Goal: Information Seeking & Learning: Learn about a topic

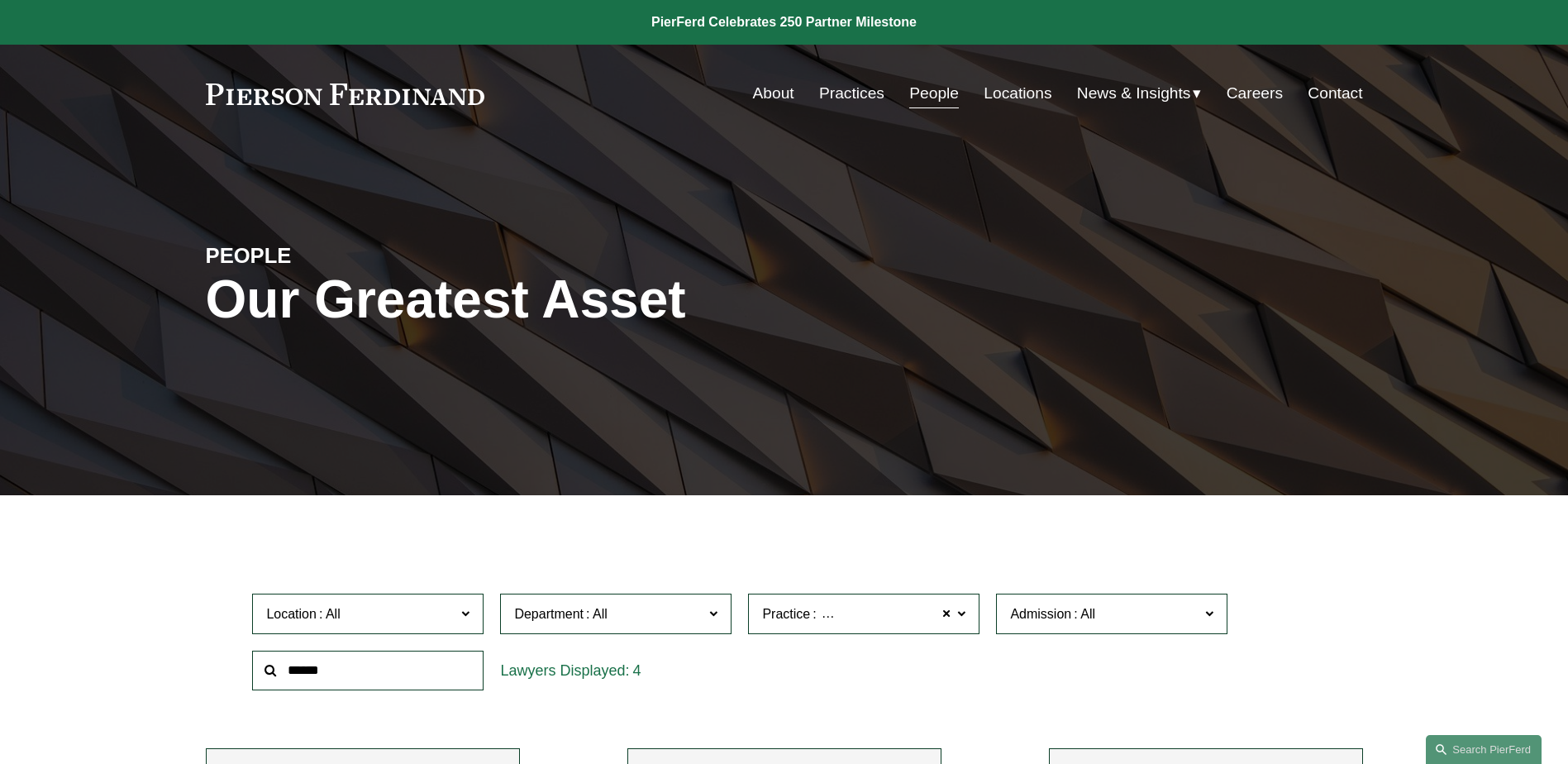
scroll to position [496, 0]
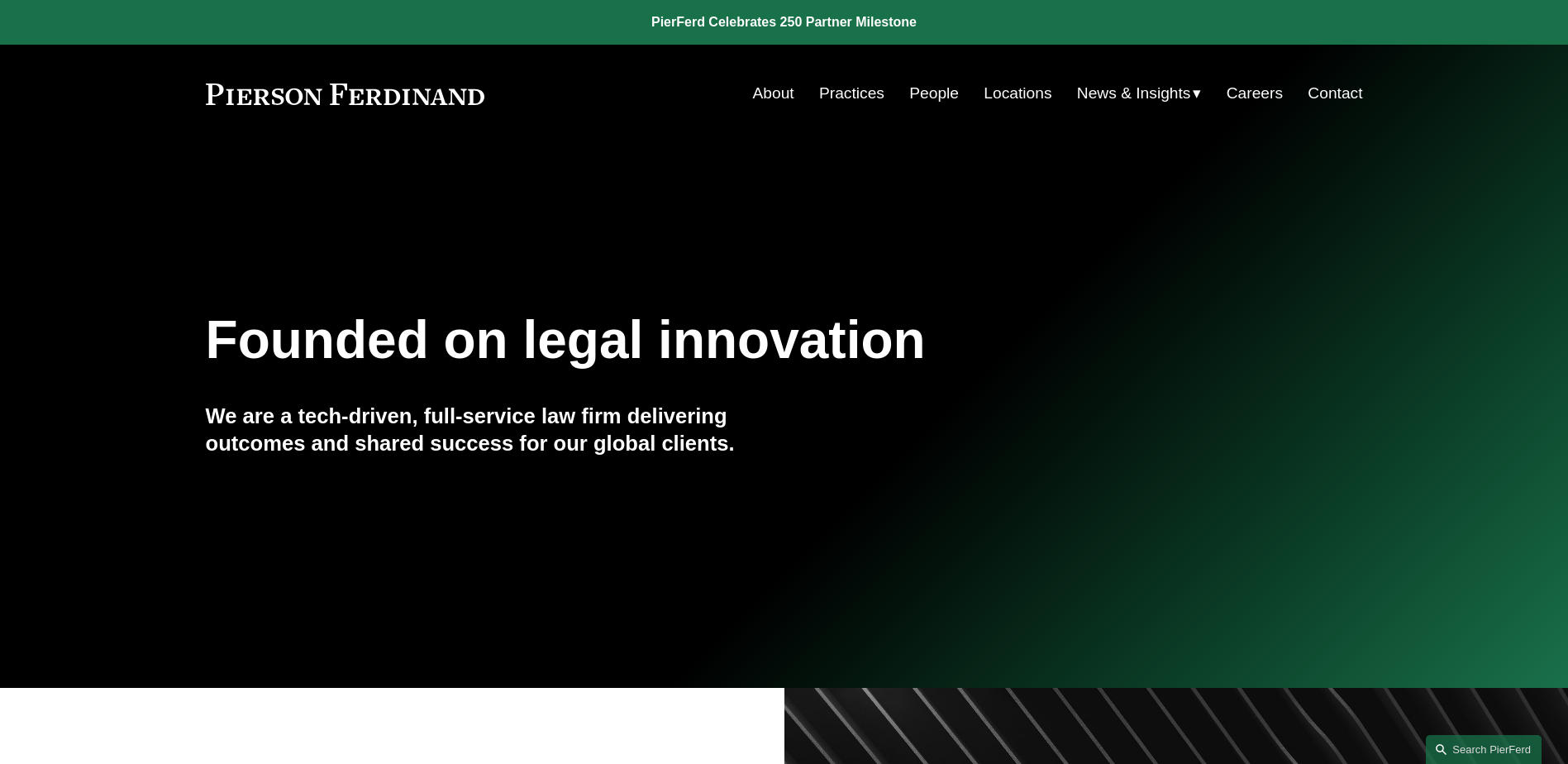
click at [866, 89] on link "Practices" at bounding box center [851, 93] width 65 height 31
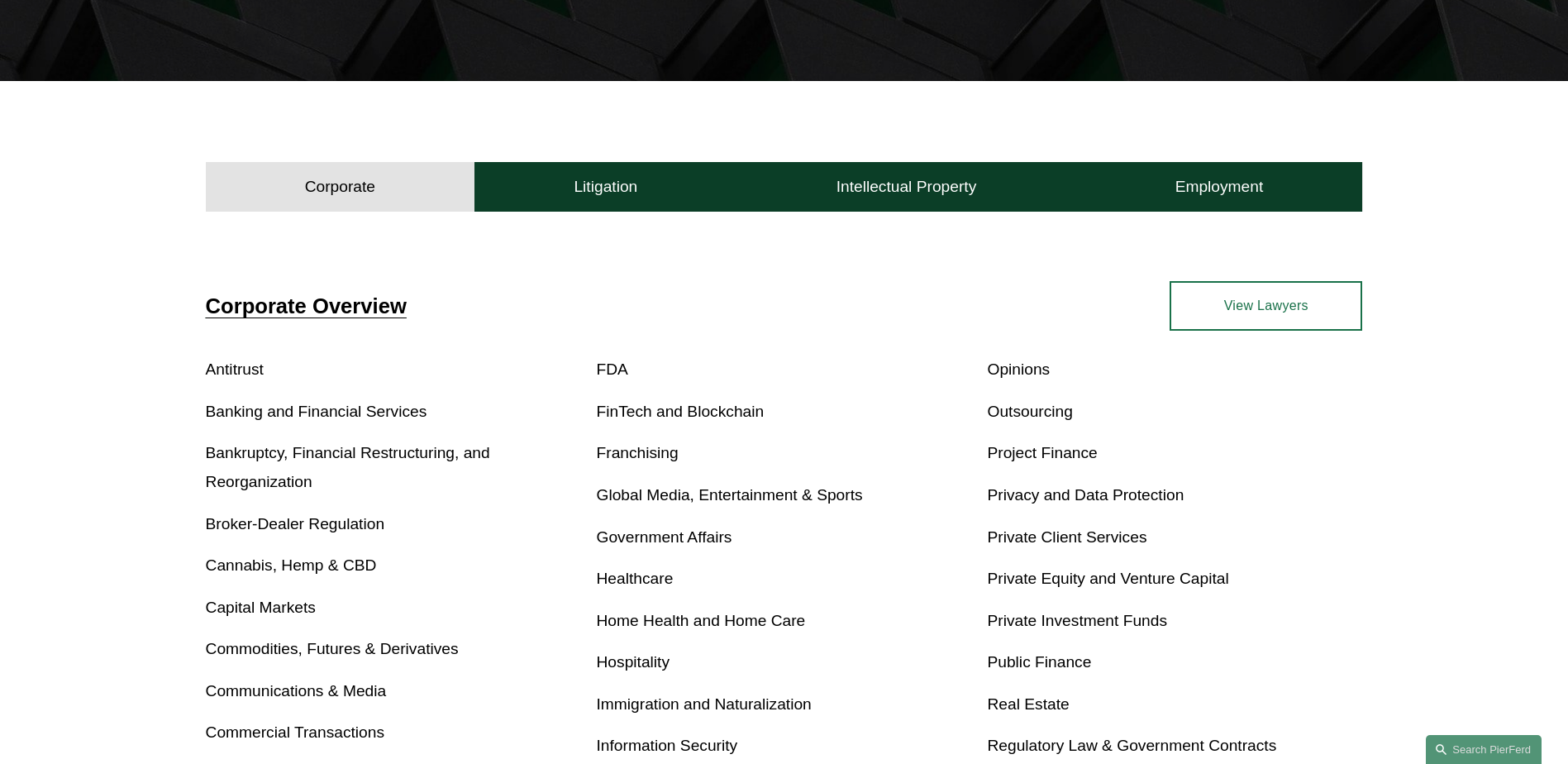
scroll to position [413, 0]
click at [653, 713] on link "Immigration and Naturalization" at bounding box center [704, 705] width 215 height 18
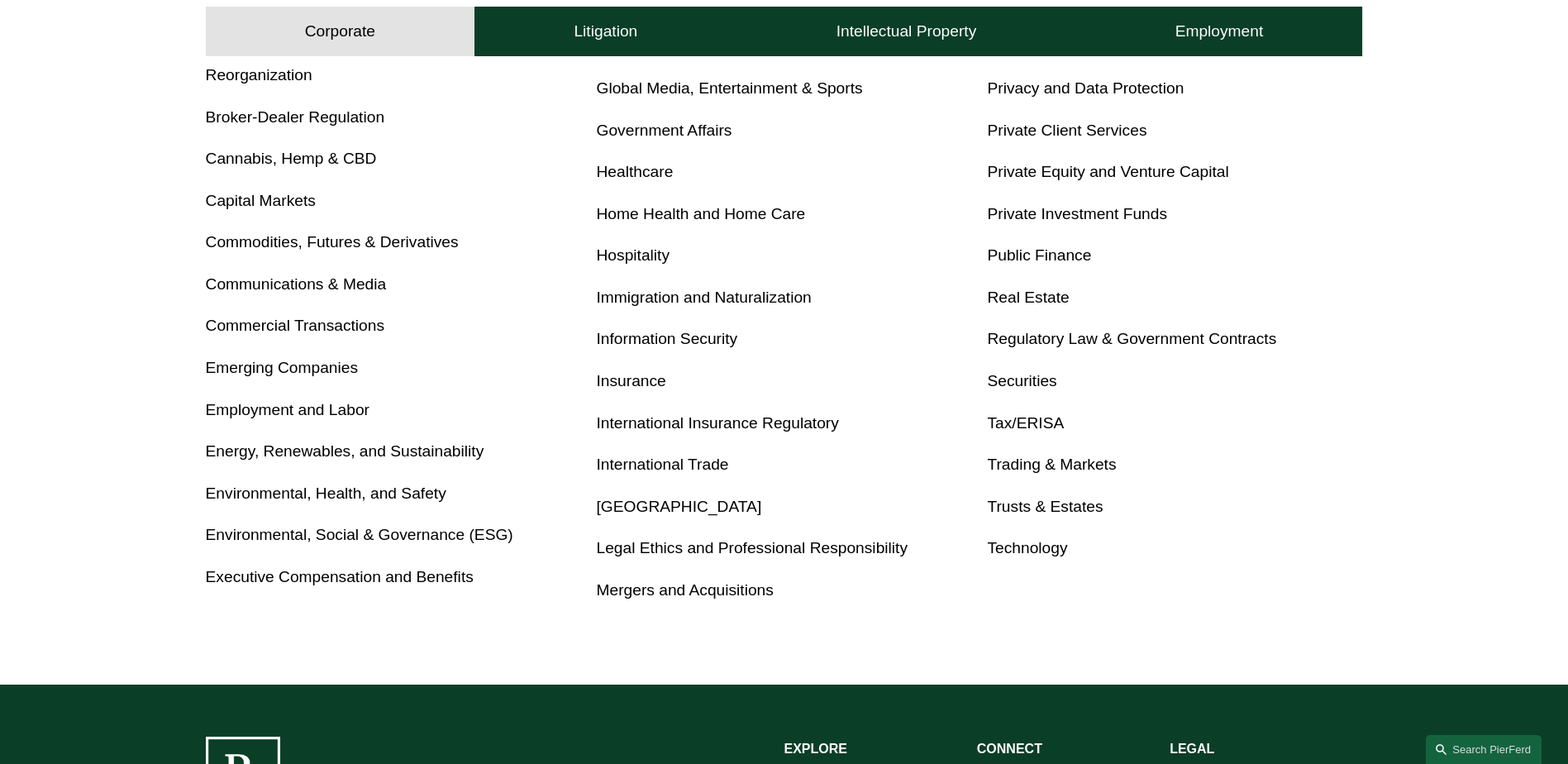
scroll to position [826, 0]
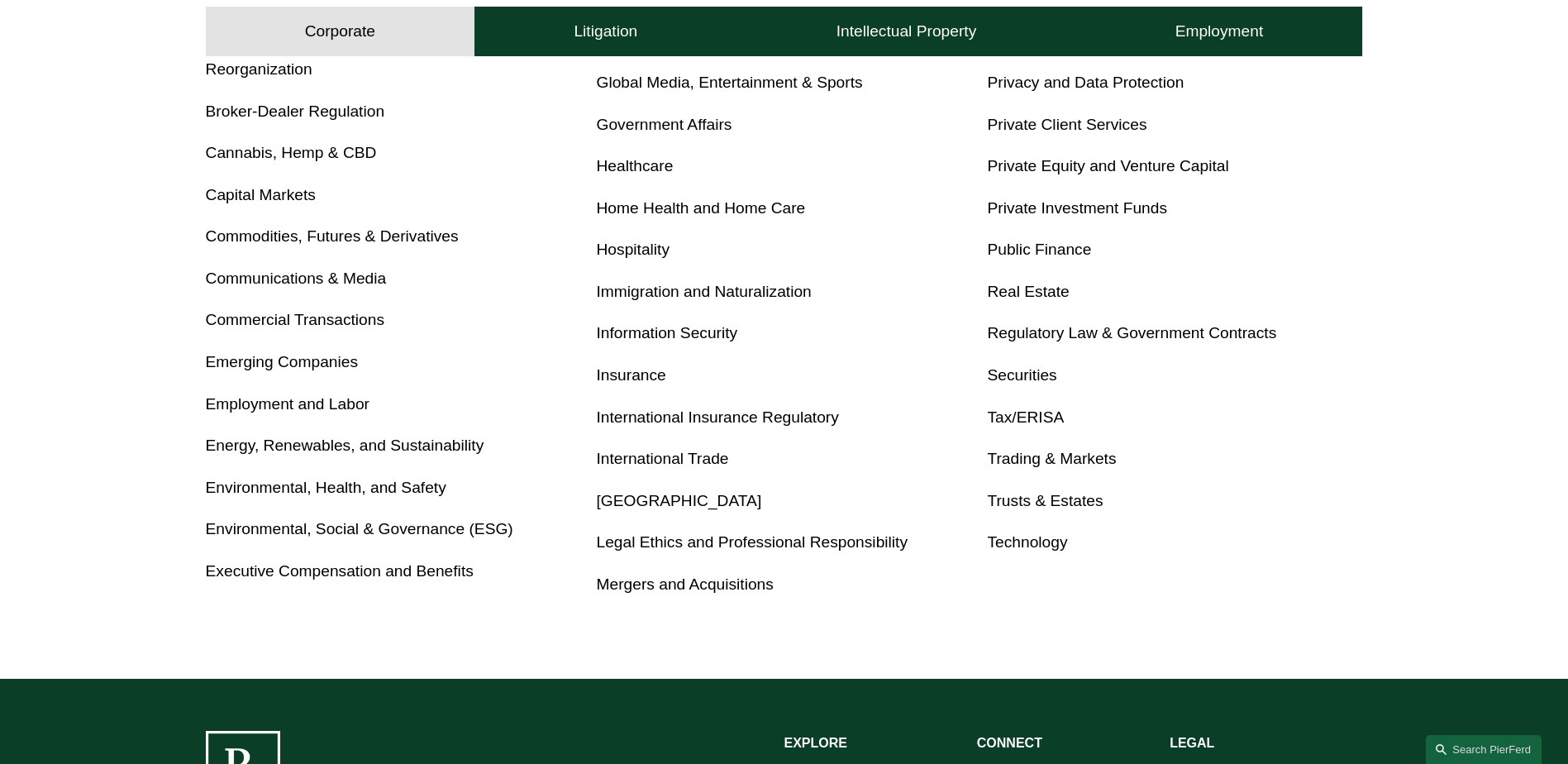
click at [695, 216] on link "Home Health and Home Care" at bounding box center [701, 207] width 209 height 18
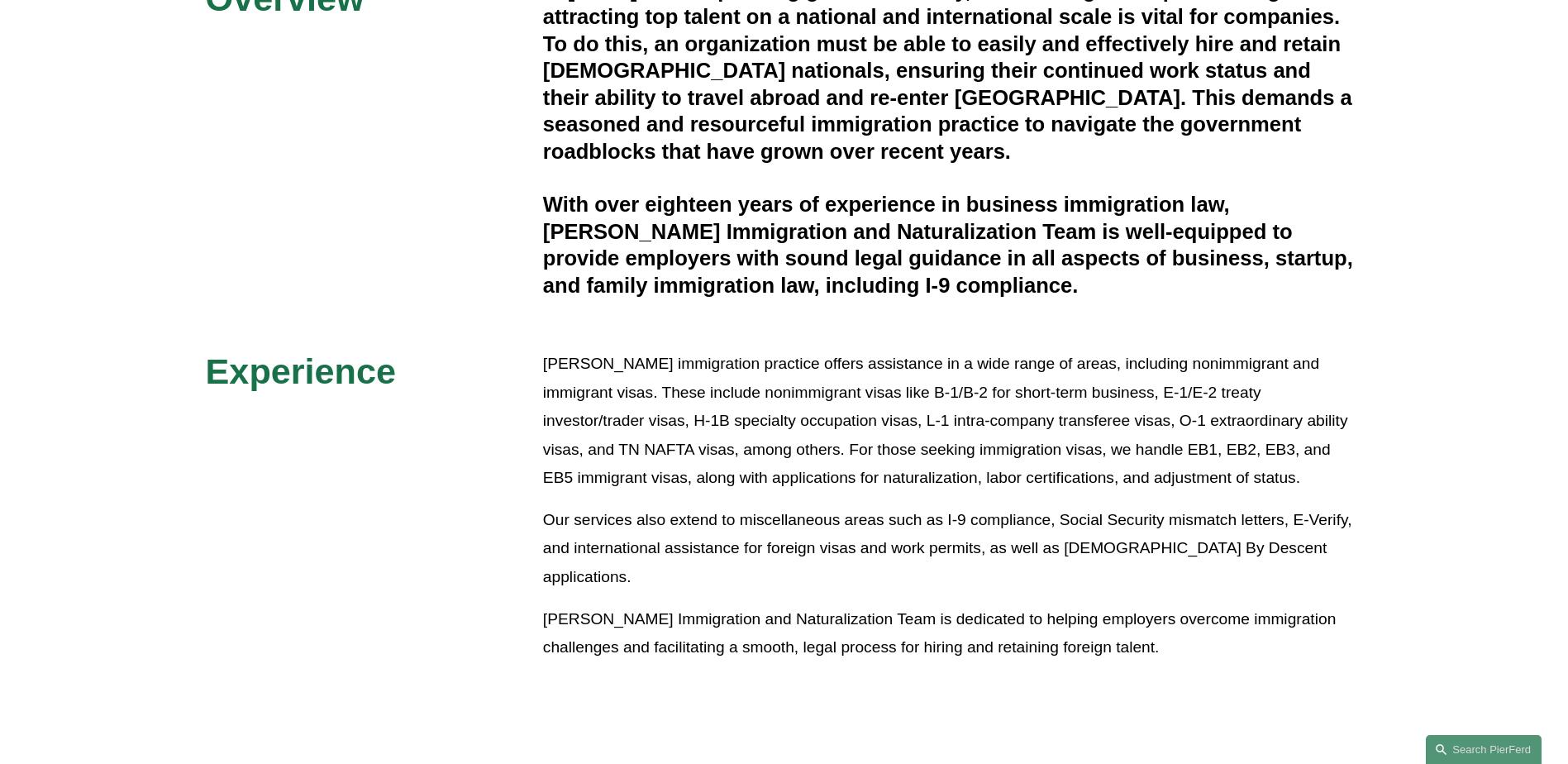
scroll to position [413, 0]
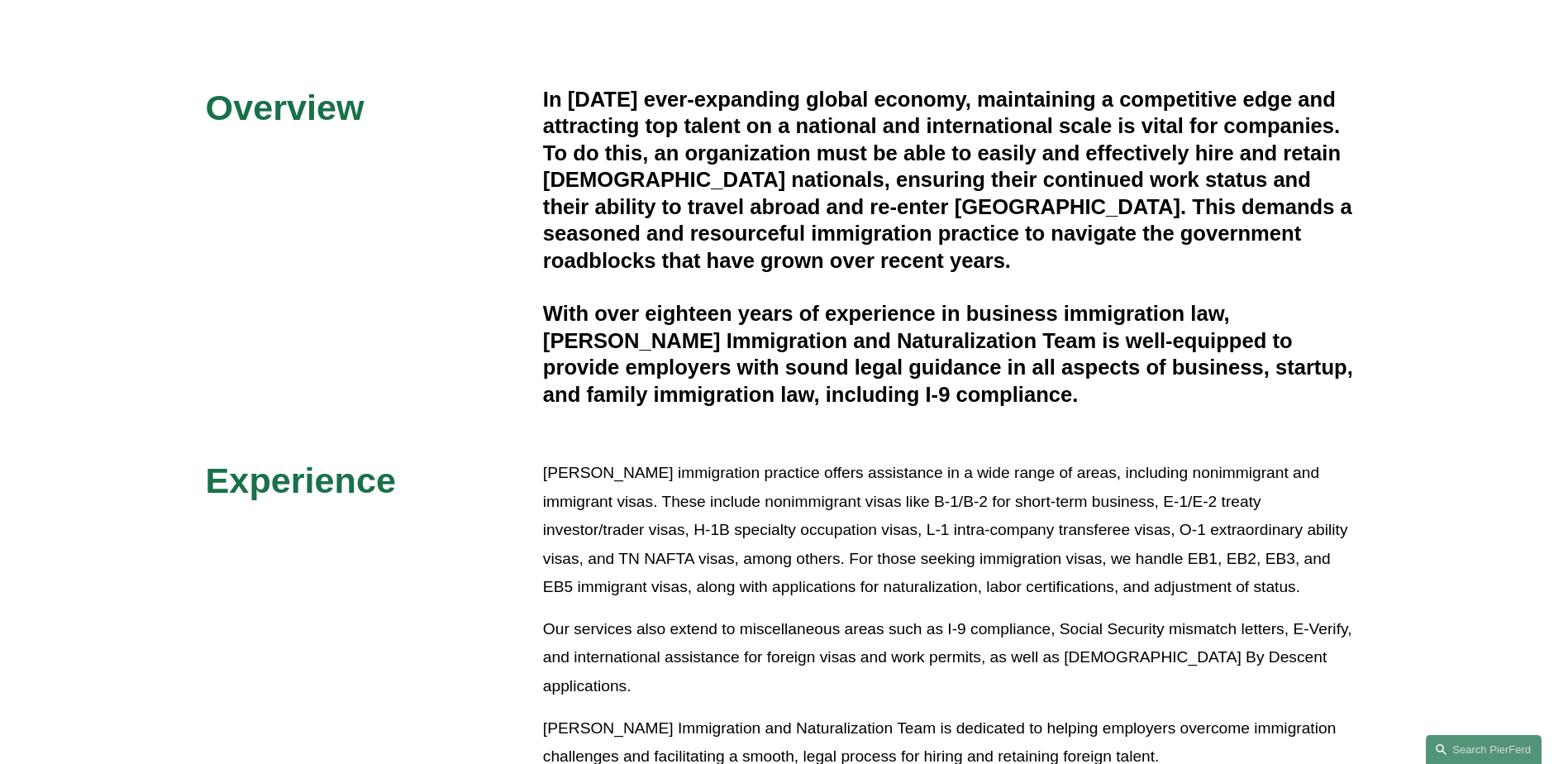
click at [764, 304] on h4 "With over eighteen years of experience in business immigration law, Pierson Fer…" at bounding box center [953, 353] width 820 height 107
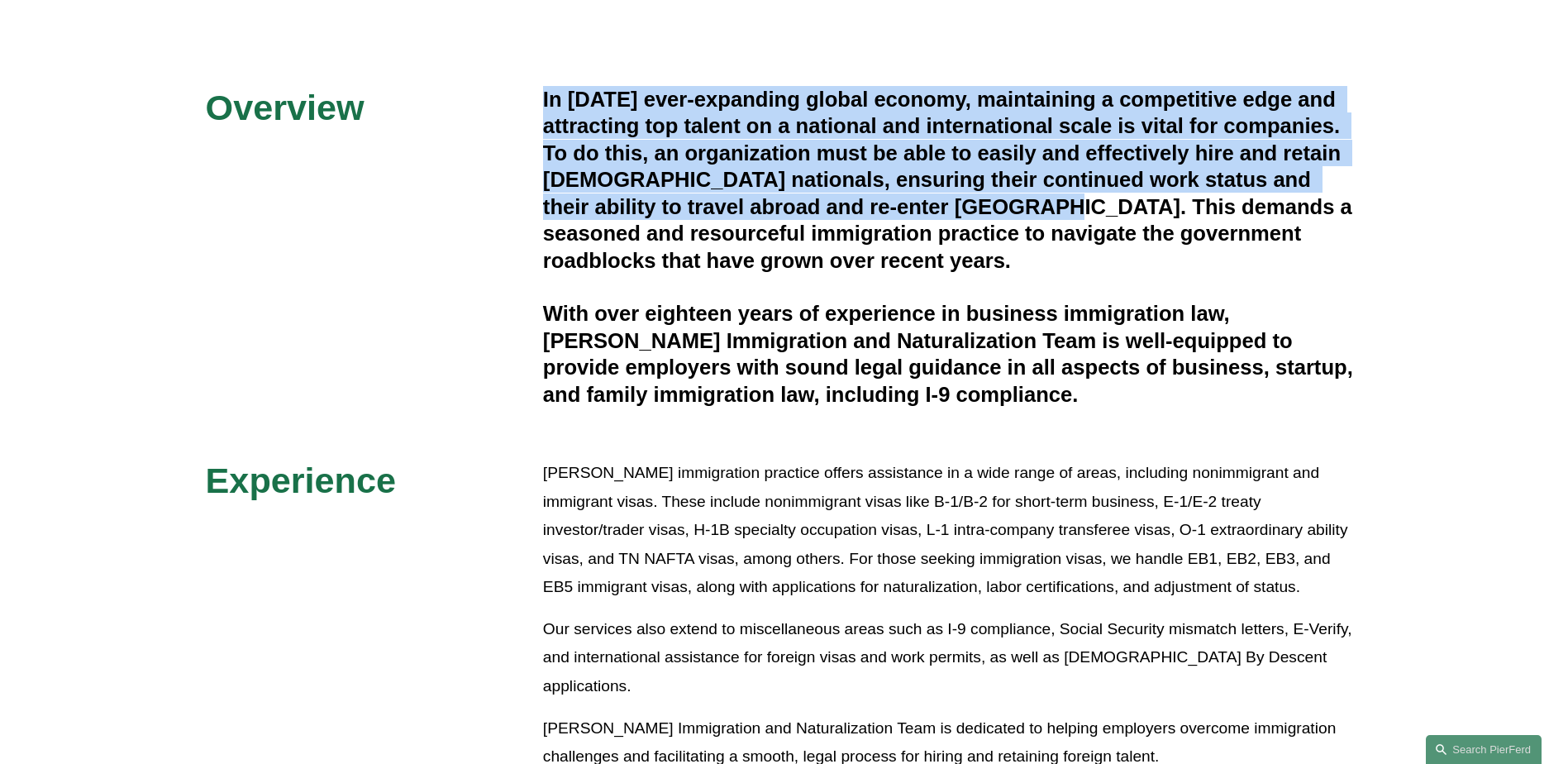
drag, startPoint x: 930, startPoint y: 210, endPoint x: 502, endPoint y: 89, distance: 444.8
click at [502, 89] on div "Overview In today’s ever-expanding global economy, maintaining a competitive ed…" at bounding box center [784, 428] width 1568 height 686
copy div "In today’s ever-expanding global economy, maintaining a competitive edge and at…"
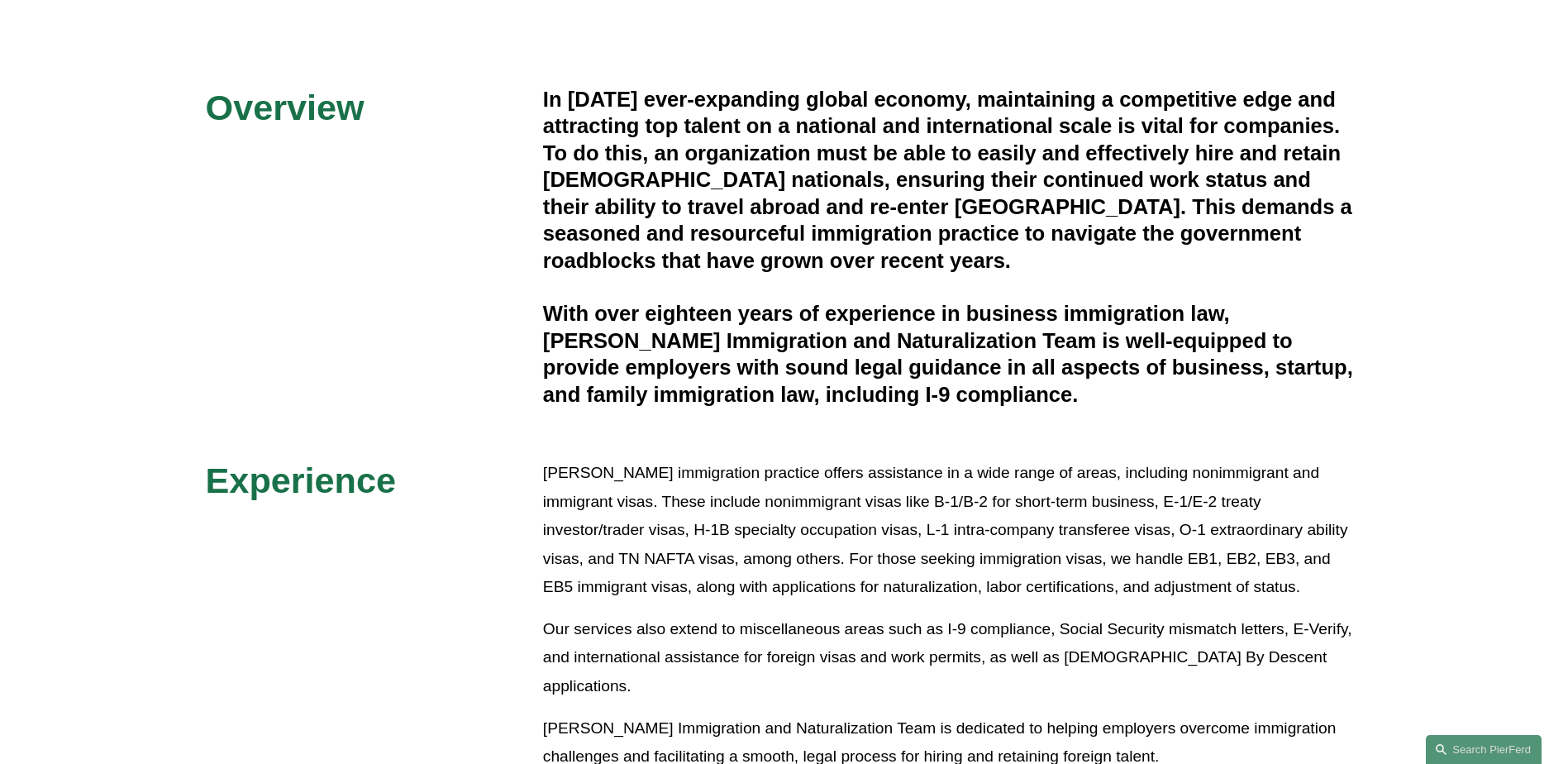
click at [762, 577] on p "Pierson Ferdinand’s immigration practice offers assistance in a wide range of a…" at bounding box center [953, 530] width 820 height 143
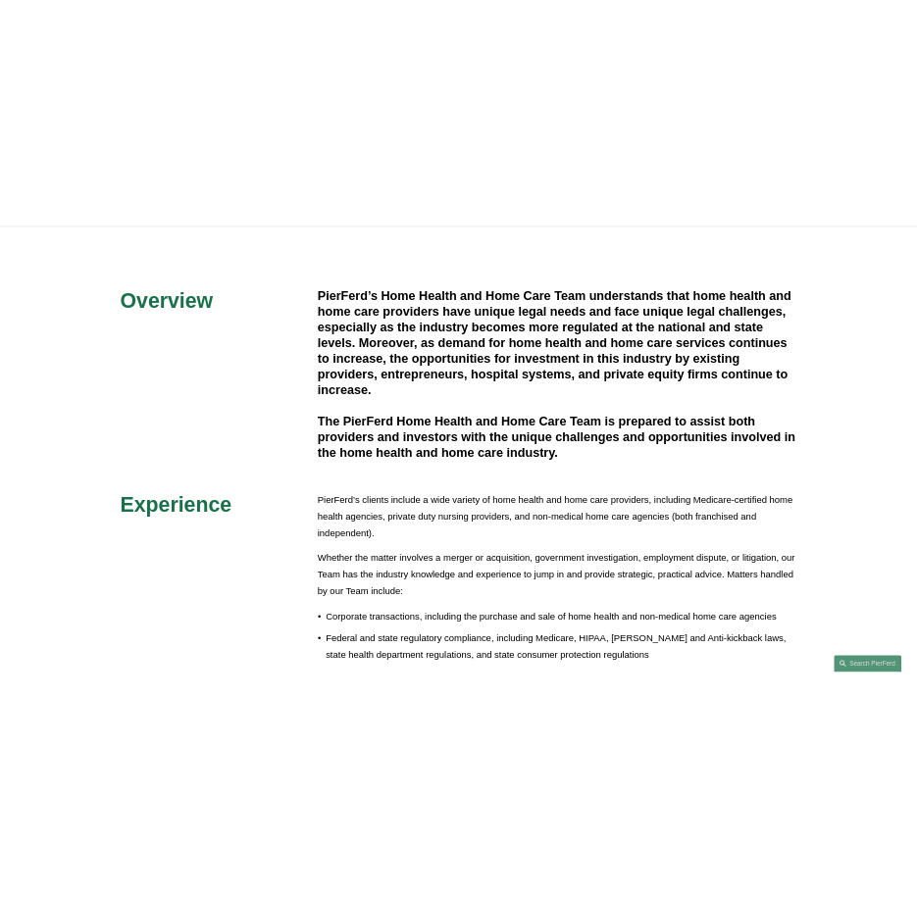
scroll to position [514, 0]
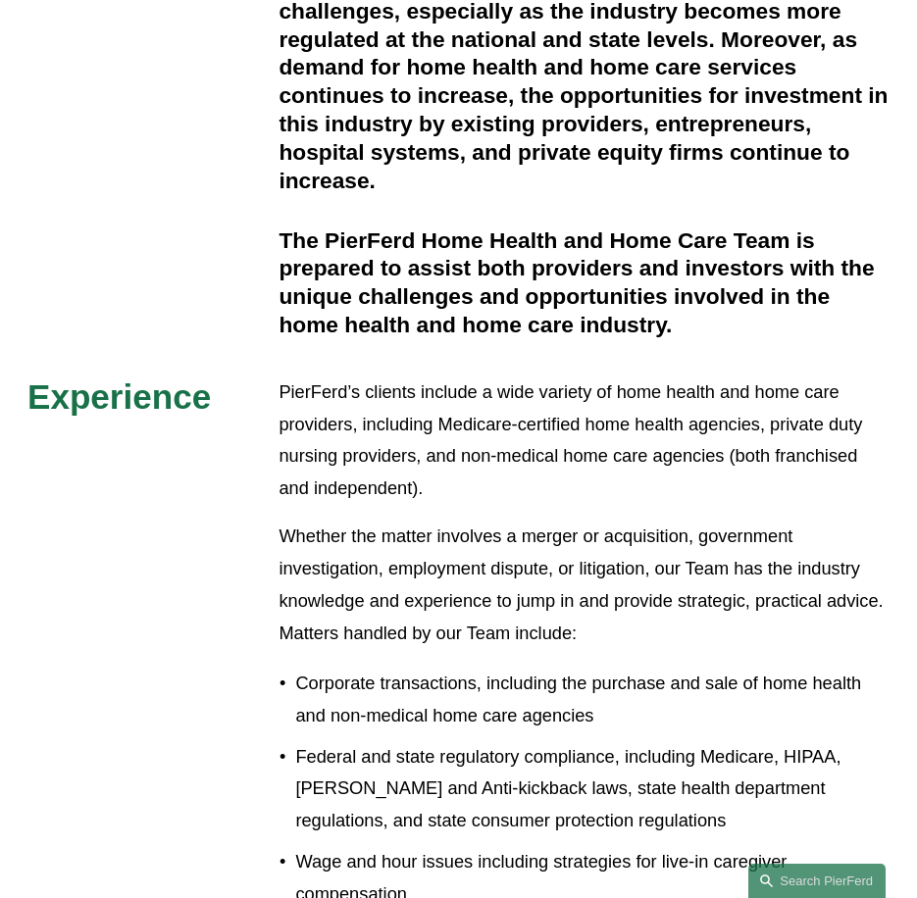
click at [315, 395] on p "PierFerd’s clients include a wide variety of home health and home care provider…" at bounding box center [583, 440] width 611 height 128
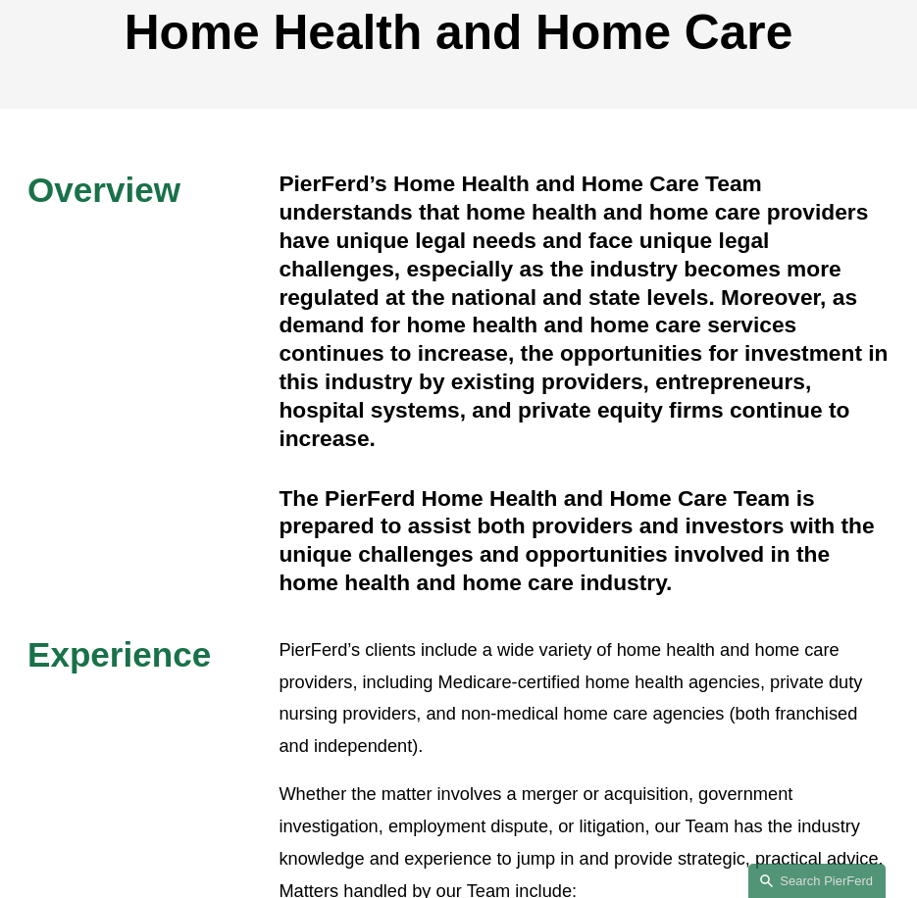
scroll to position [0, 0]
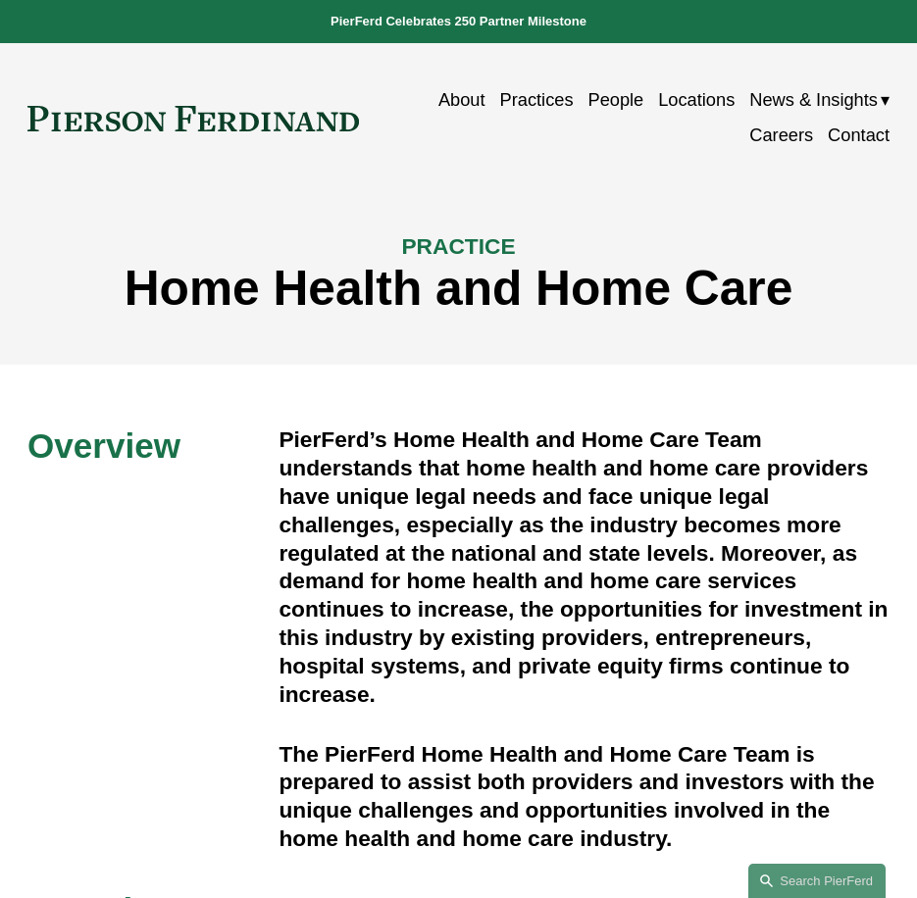
click at [343, 442] on h4 "PierFerd’s Home Health and Home Care Team understands that home health and home…" at bounding box center [583, 566] width 611 height 282
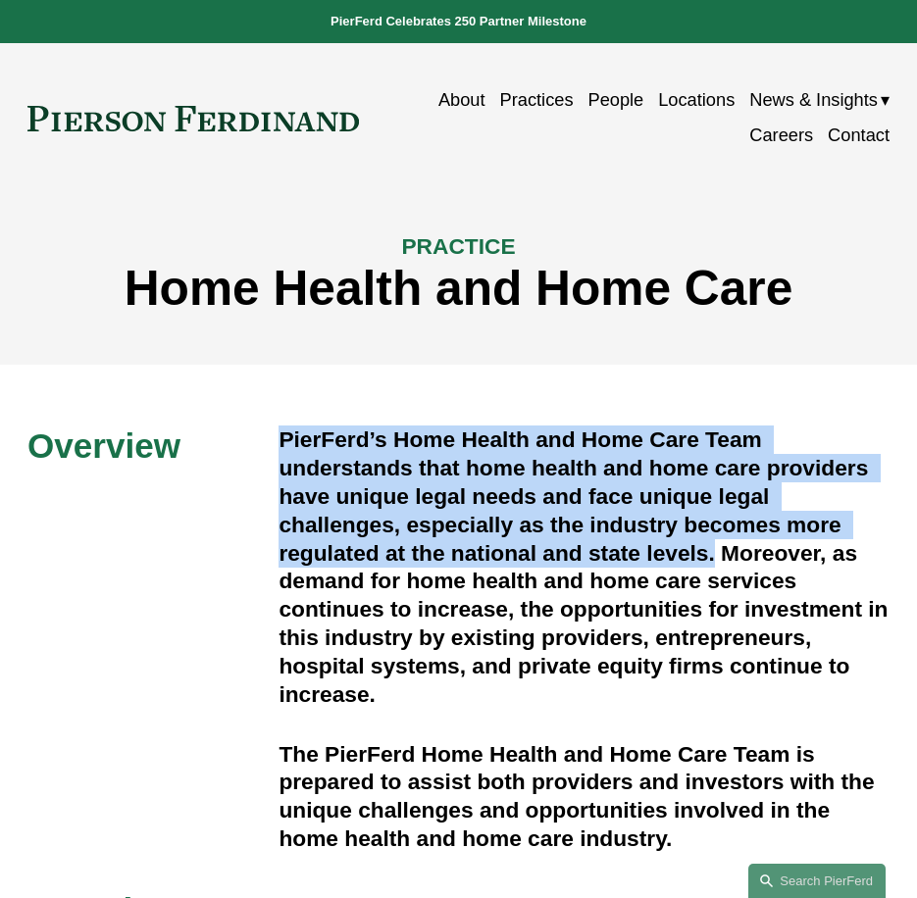
drag, startPoint x: 284, startPoint y: 440, endPoint x: 718, endPoint y: 564, distance: 450.6
click at [718, 564] on h4 "PierFerd’s Home Health and Home Care Team understands that home health and home…" at bounding box center [583, 566] width 611 height 282
copy h4 "PierFerd’s Home Health and Home Care Team understands that home health and home…"
drag, startPoint x: 410, startPoint y: 506, endPoint x: 422, endPoint y: 593, distance: 88.0
click at [410, 506] on h4 "PierFerd’s Home Health and Home Care Team understands that home health and home…" at bounding box center [583, 566] width 611 height 282
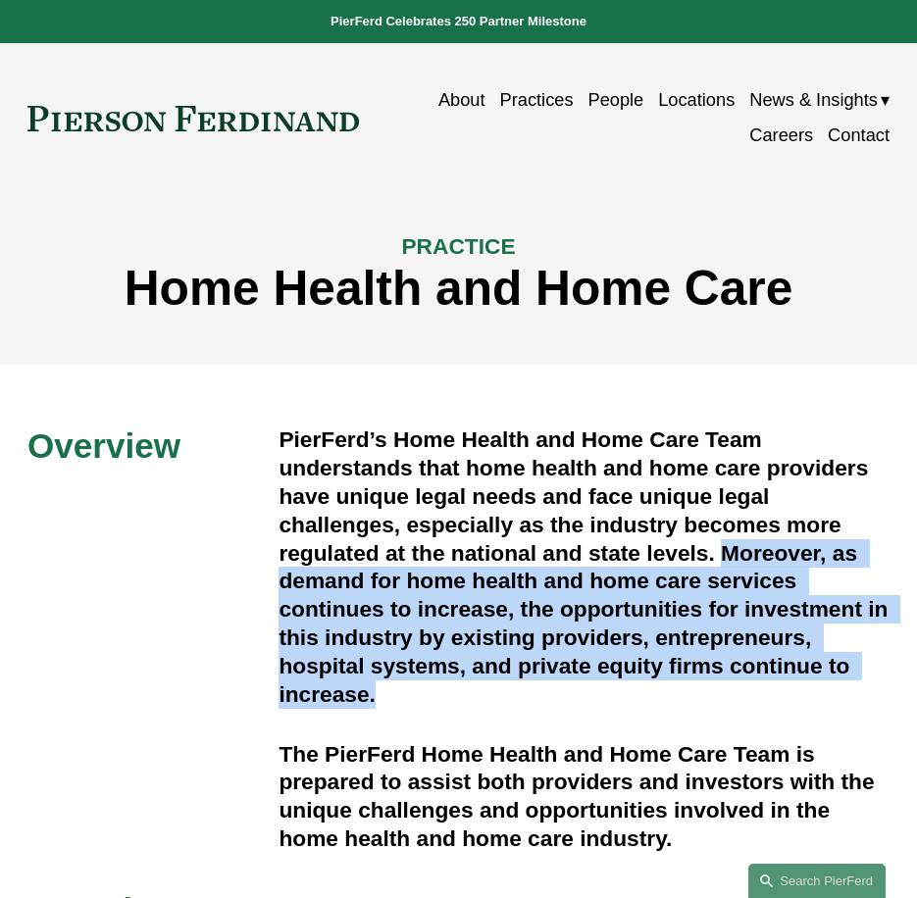
drag, startPoint x: 729, startPoint y: 555, endPoint x: 660, endPoint y: 691, distance: 153.0
click at [660, 691] on h4 "PierFerd’s Home Health and Home Care Team understands that home health and home…" at bounding box center [583, 566] width 611 height 282
copy h4 "Moreover, as demand for home health and home care services continues to increas…"
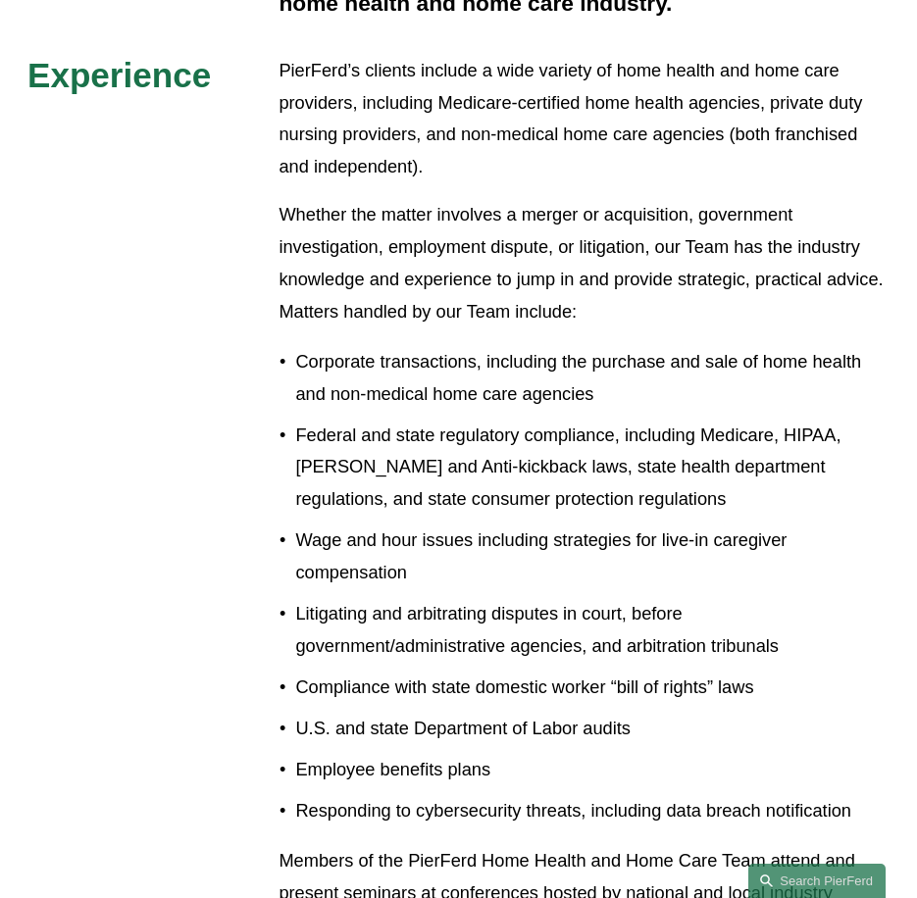
scroll to position [980, 0]
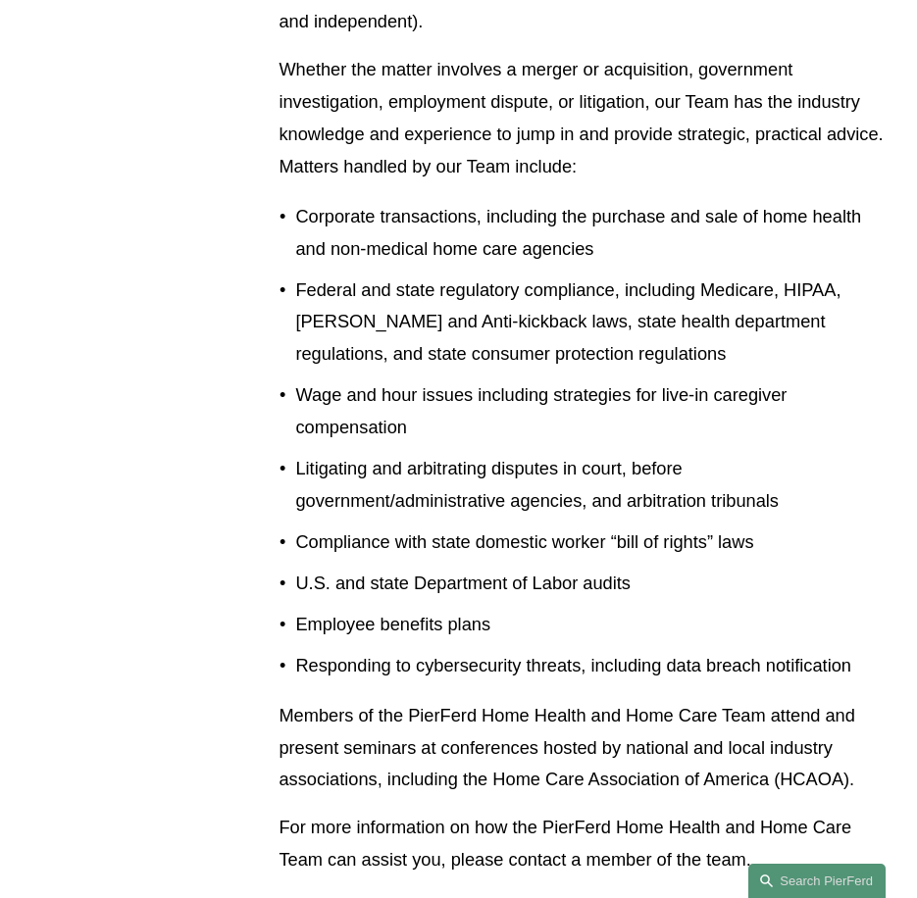
drag, startPoint x: 309, startPoint y: 255, endPoint x: 316, endPoint y: 242, distance: 14.5
click at [309, 255] on p "Corporate transactions, including the purchase and sale of home health and non-…" at bounding box center [592, 233] width 594 height 65
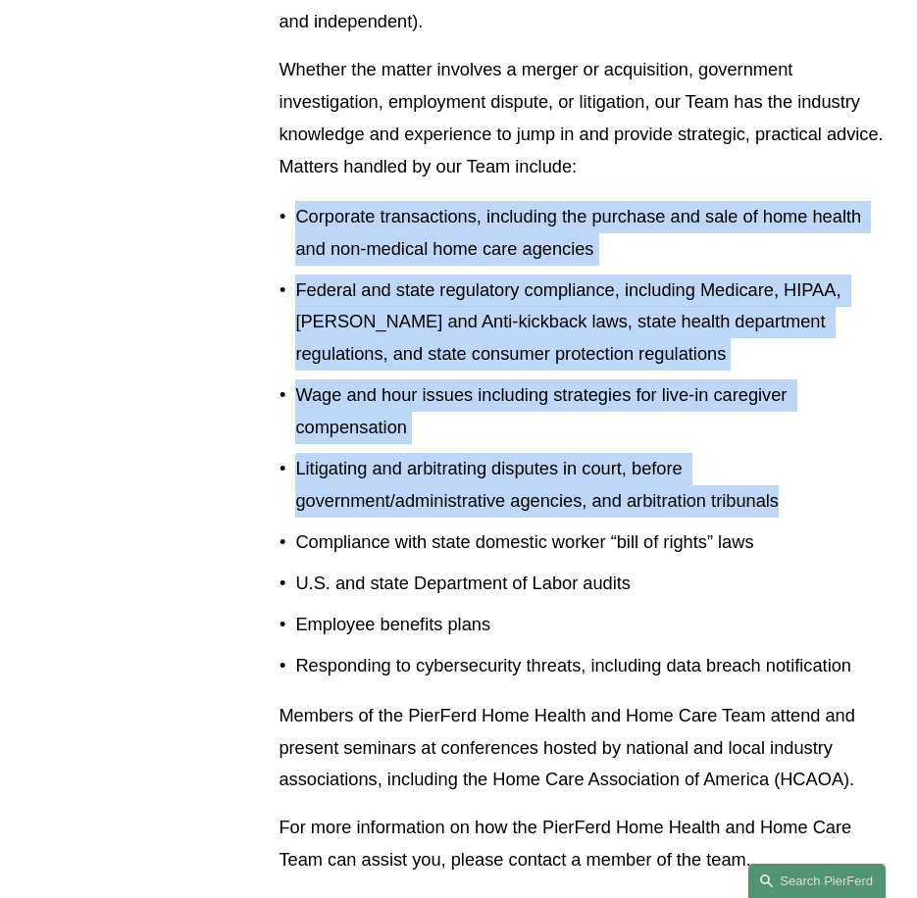
drag, startPoint x: 299, startPoint y: 223, endPoint x: 834, endPoint y: 498, distance: 602.0
click at [834, 498] on ul "Corporate transactions, including the purchase and sale of home health and non-…" at bounding box center [583, 441] width 611 height 481
copy ul "Corporate transactions, including the purchase and sale of home health and non-…"
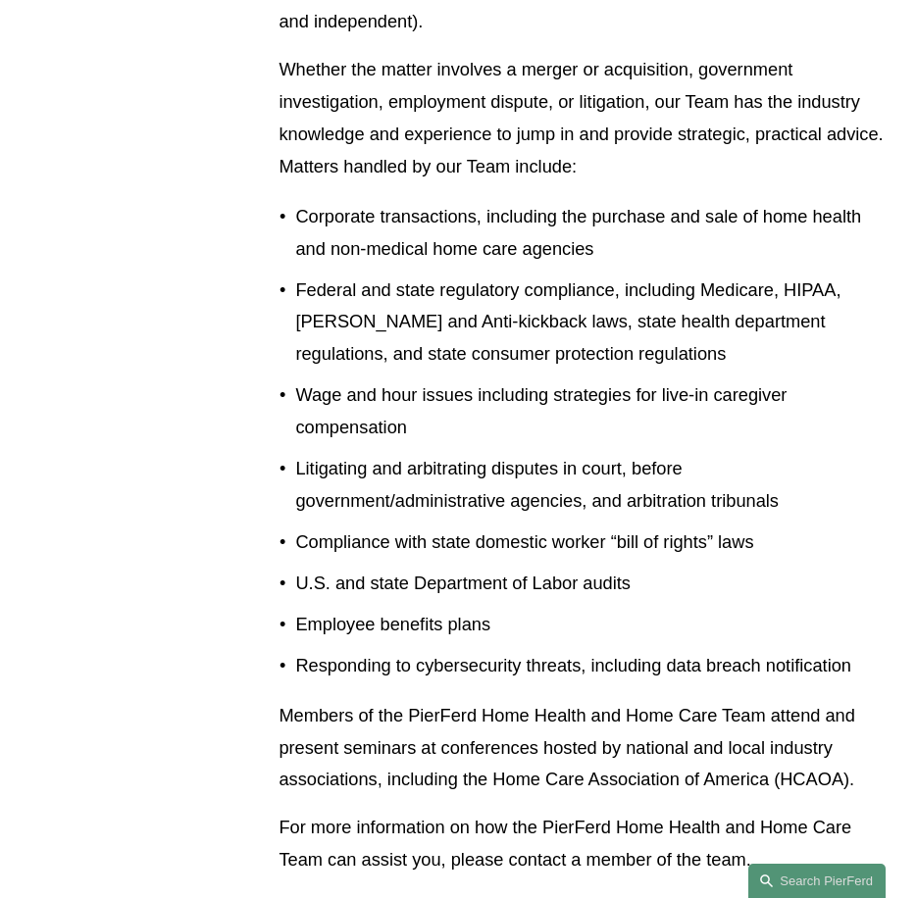
click at [295, 557] on p "Compliance with state domestic worker “bill of rights” laws" at bounding box center [592, 542] width 594 height 32
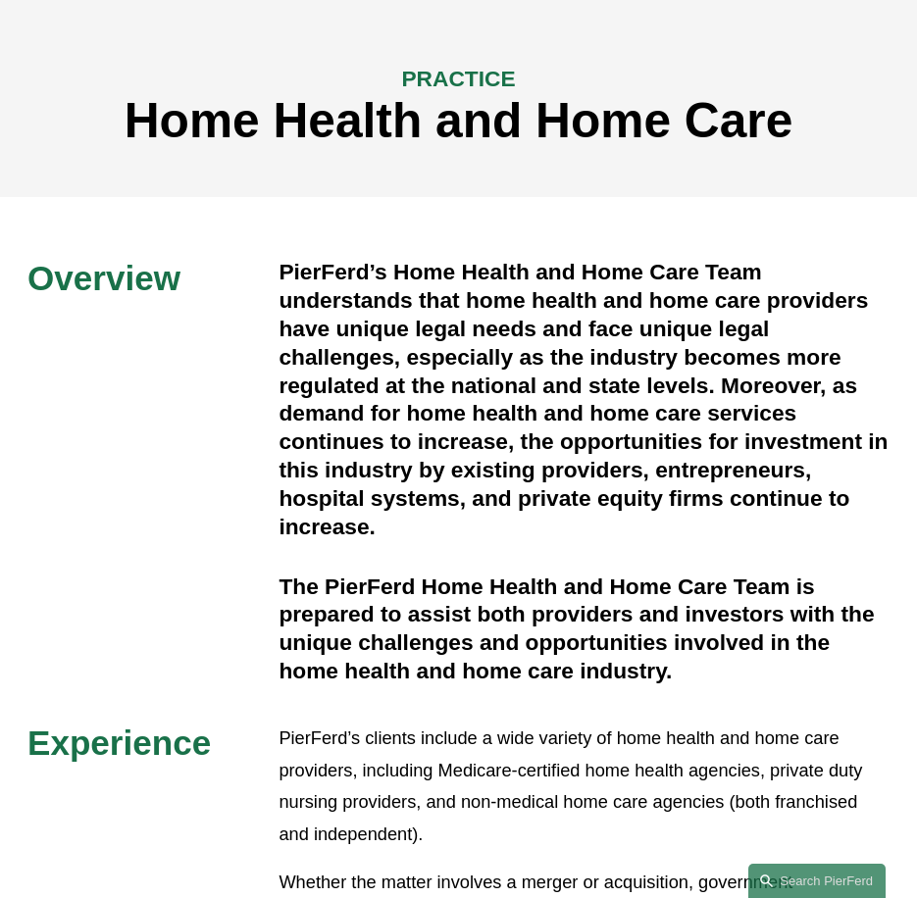
scroll to position [0, 0]
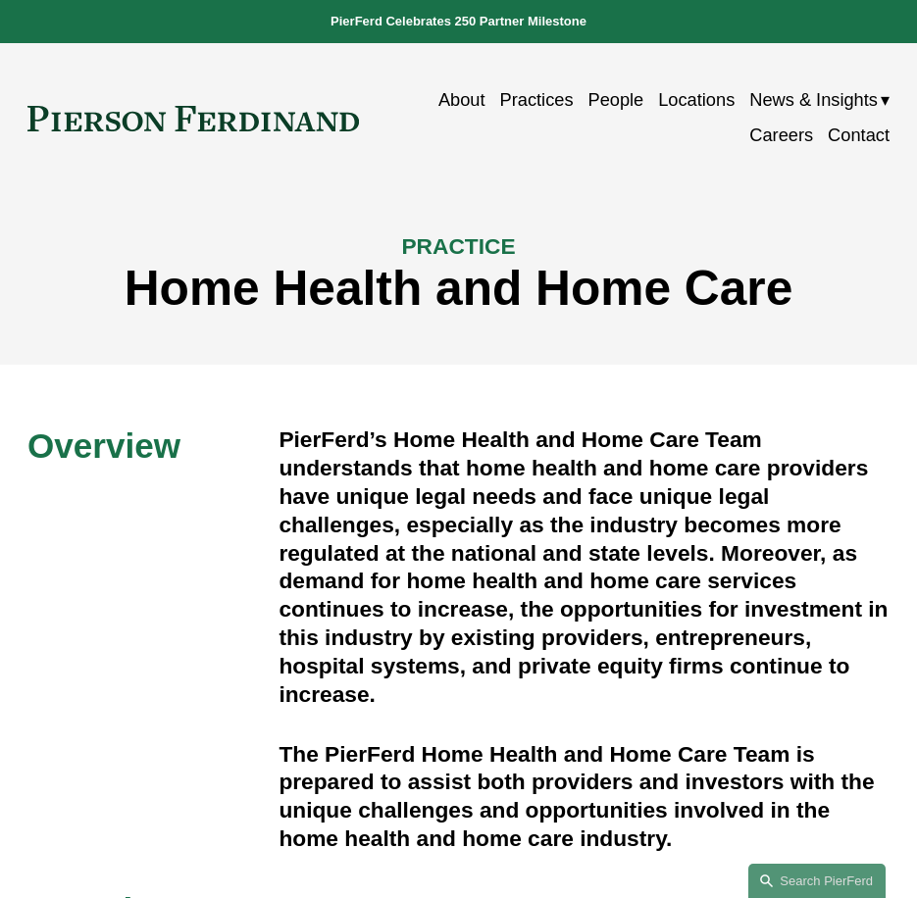
click at [626, 103] on link "People" at bounding box center [615, 99] width 56 height 35
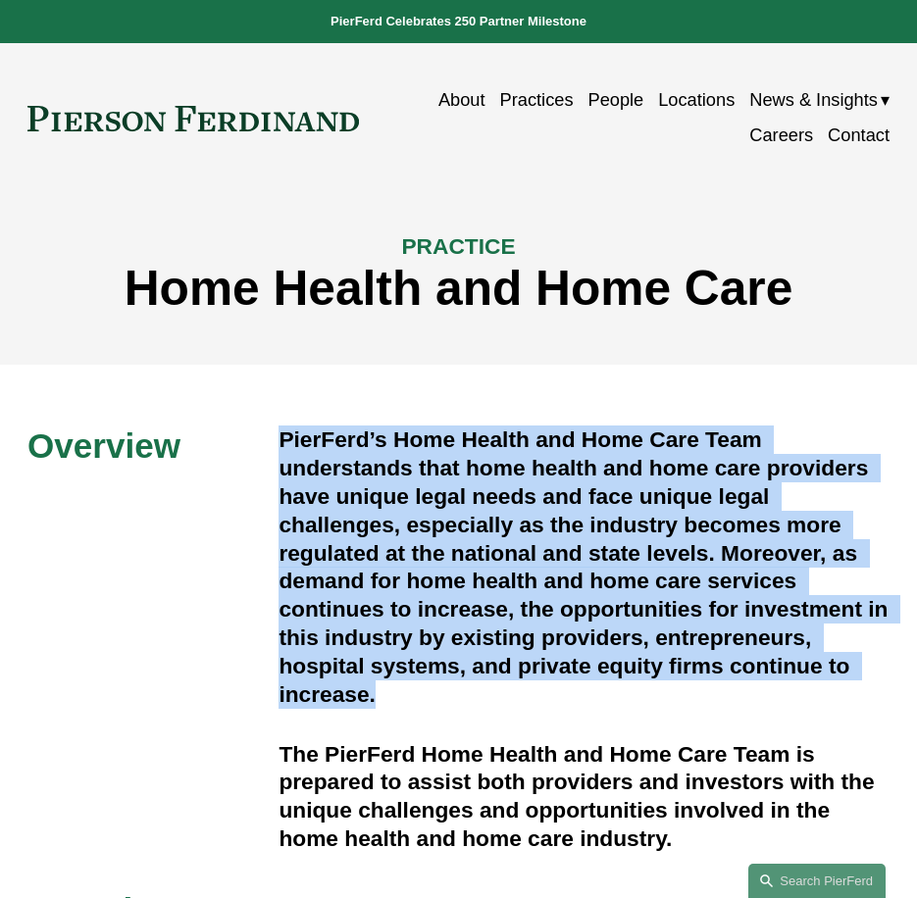
drag, startPoint x: 281, startPoint y: 441, endPoint x: 422, endPoint y: 712, distance: 304.8
click at [422, 708] on h4 "PierFerd’s Home Health and Home Care Team understands that home health and home…" at bounding box center [583, 566] width 611 height 282
copy h4 "PierFerd’s Home Health and Home Care Team understands that home health and home…"
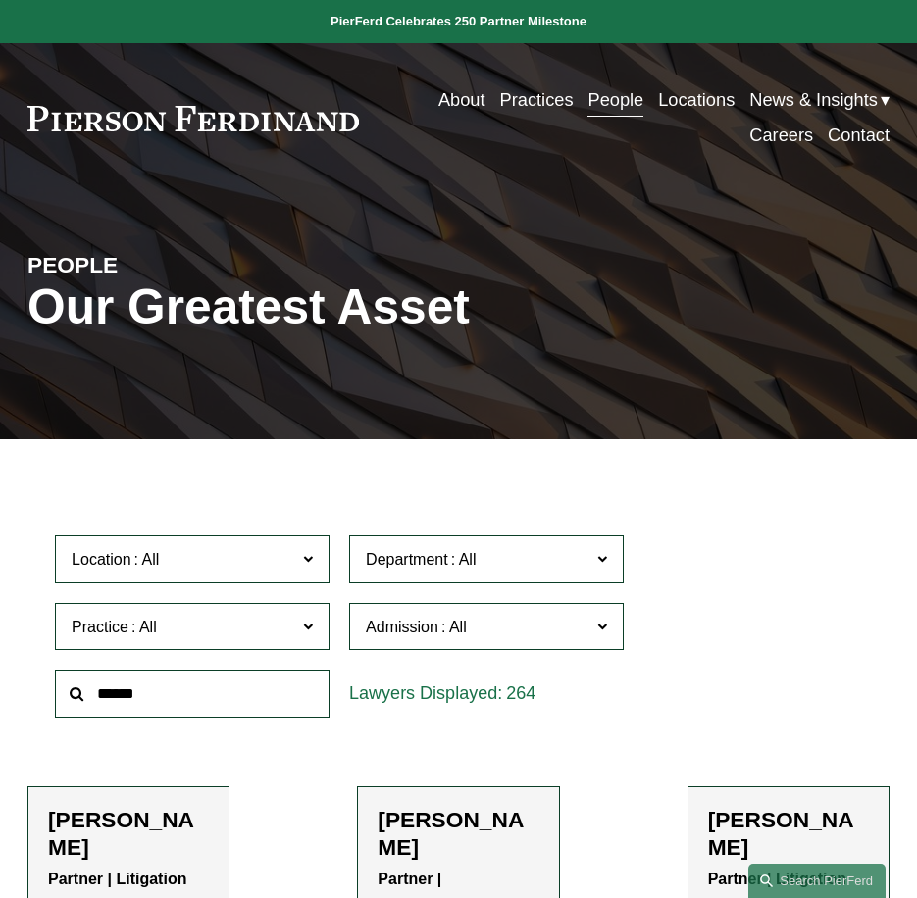
click at [248, 682] on input "text" at bounding box center [192, 694] width 275 height 48
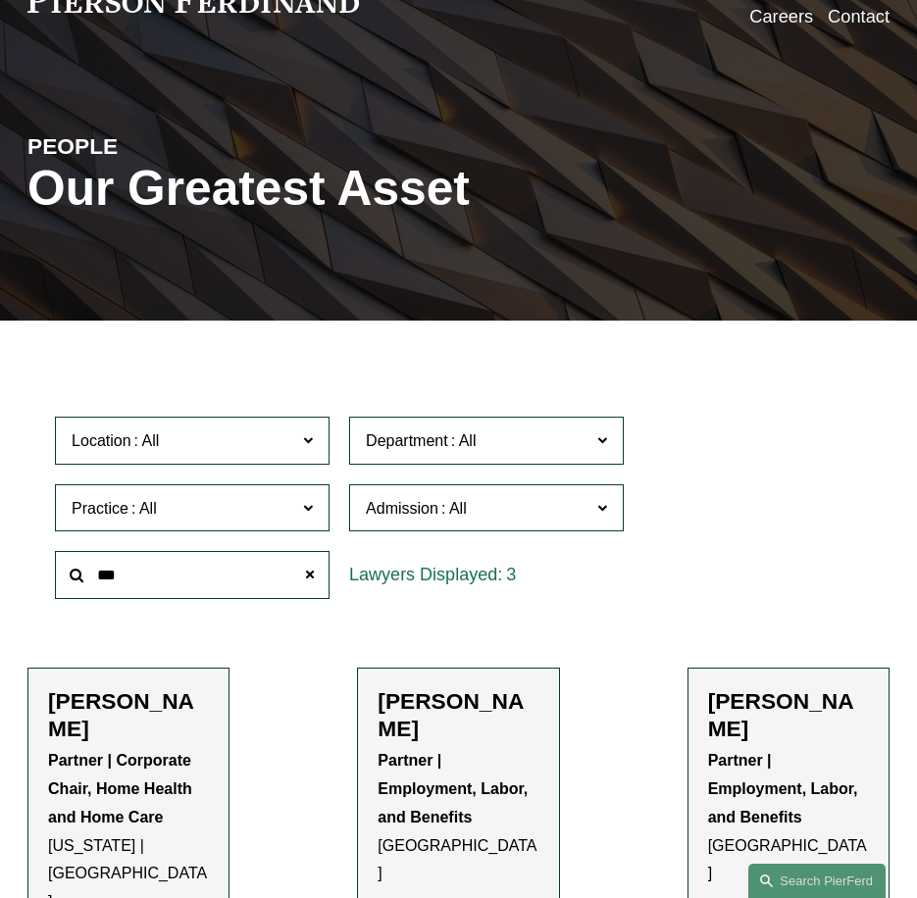
scroll to position [294, 0]
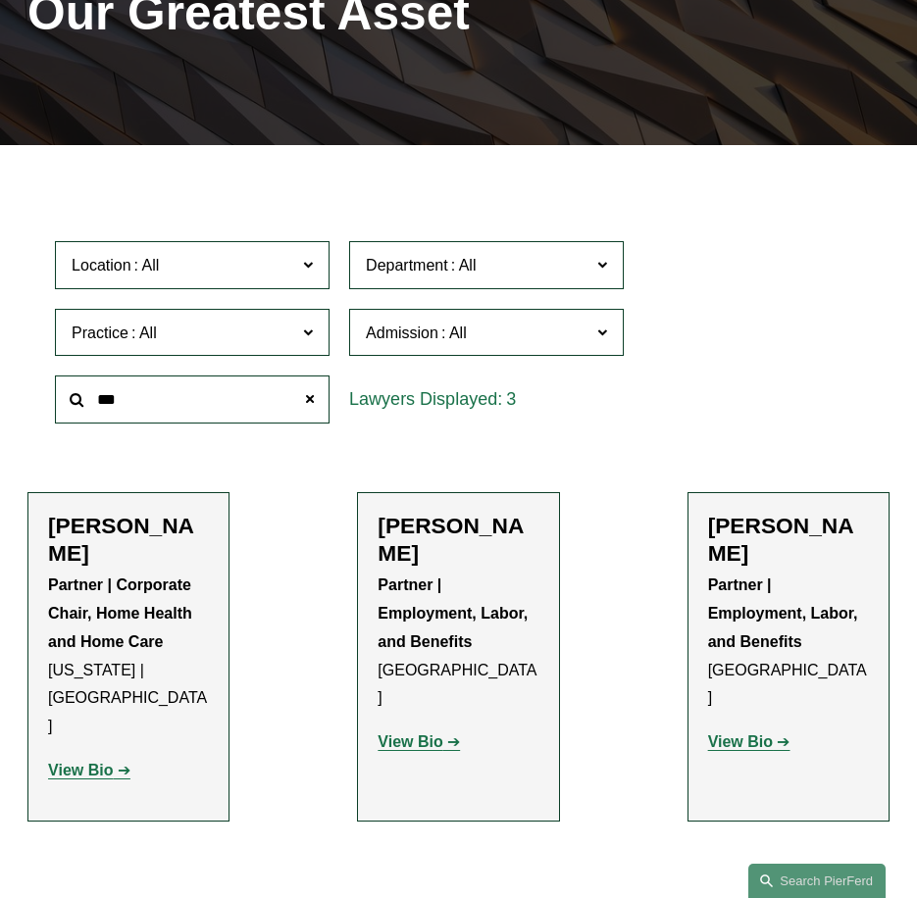
type input "***"
click at [94, 762] on strong "View Bio" at bounding box center [80, 770] width 65 height 17
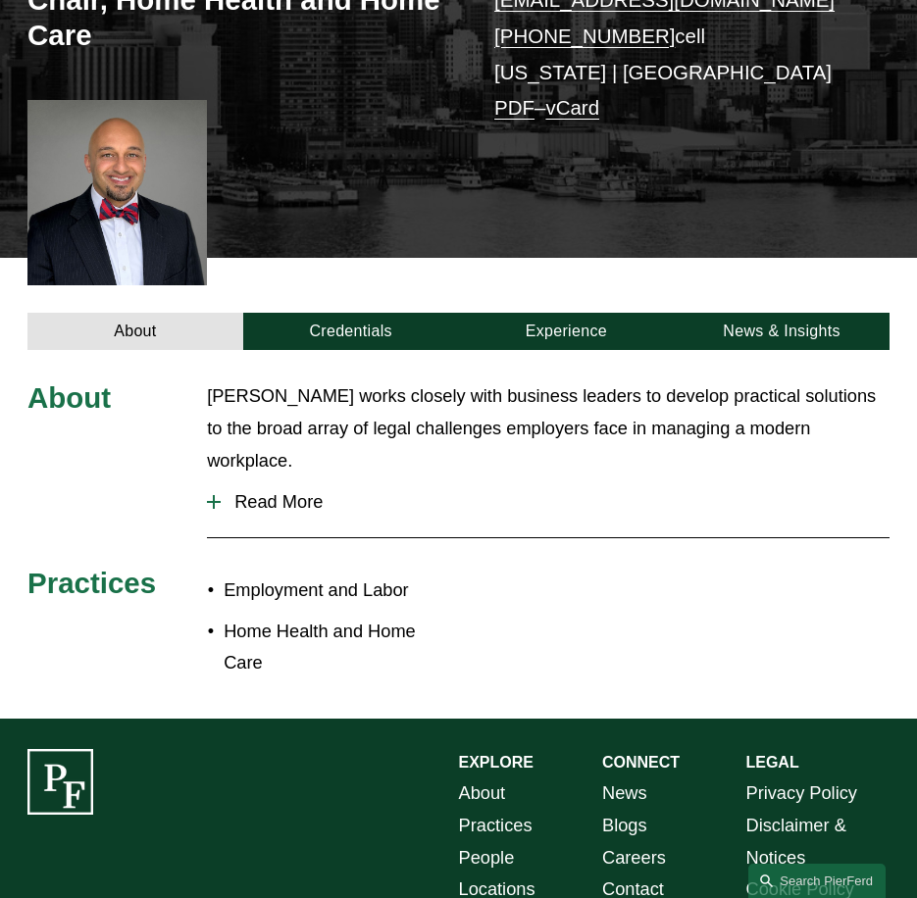
scroll to position [392, 0]
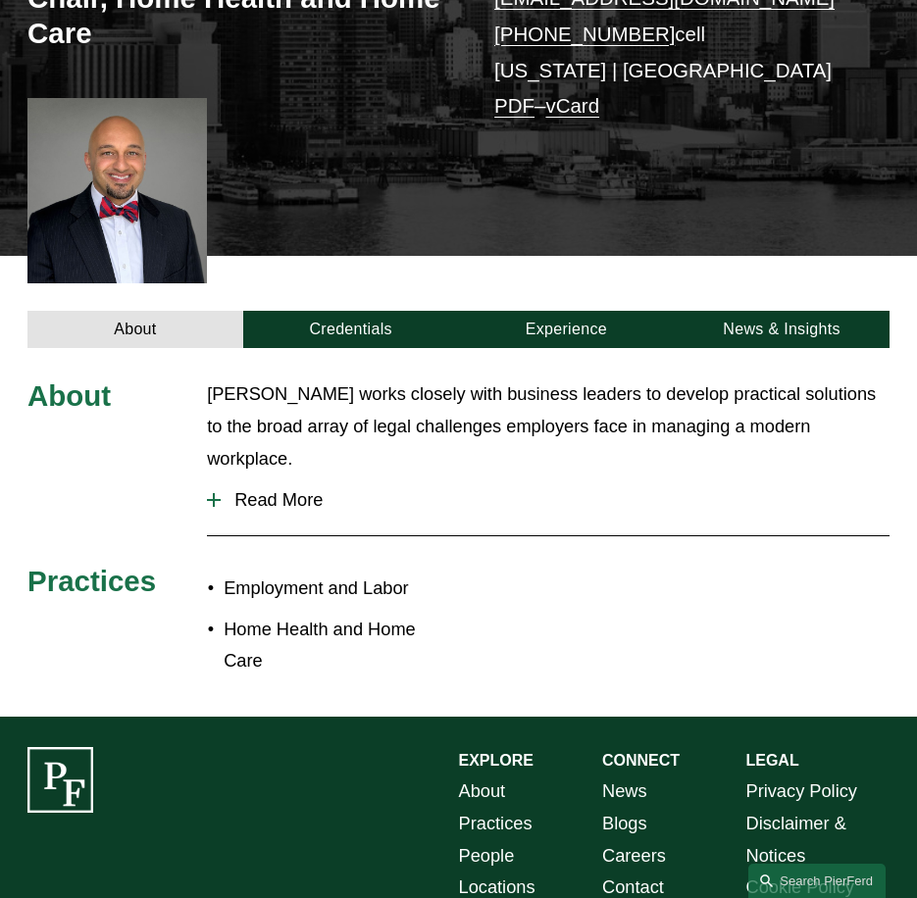
click at [230, 489] on span "Read More" at bounding box center [555, 500] width 669 height 22
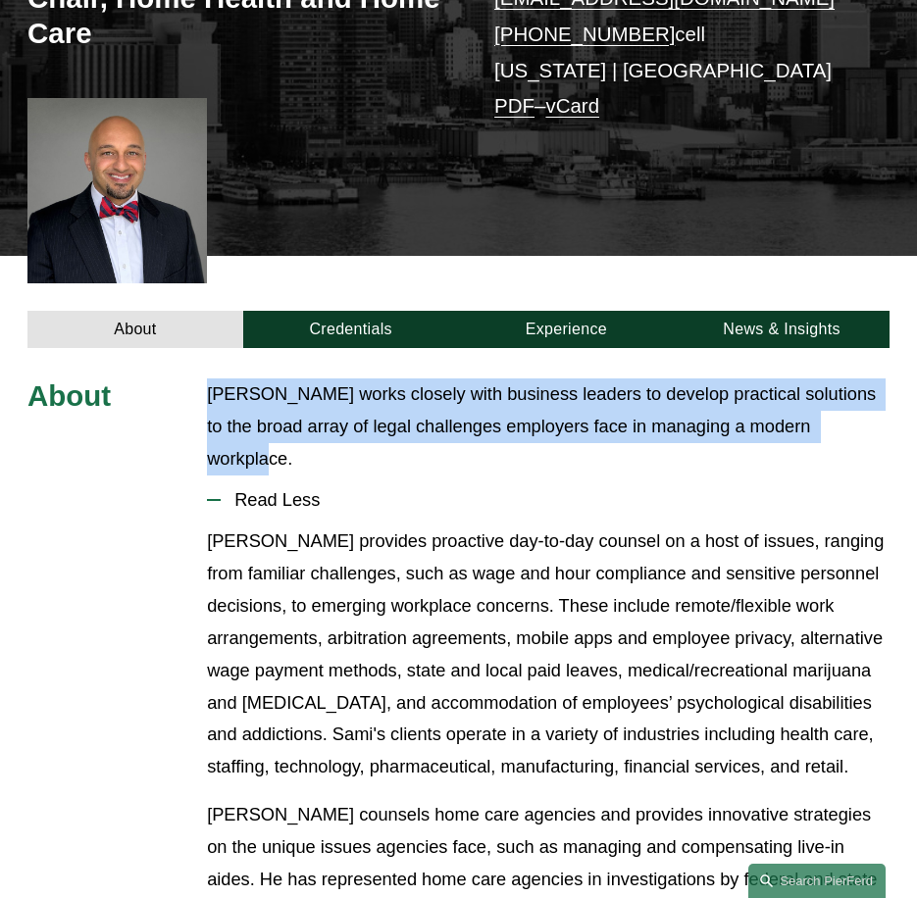
drag, startPoint x: 860, startPoint y: 440, endPoint x: 183, endPoint y: 417, distance: 676.9
copy div "Sami Asaad works closely with business leaders to develop practical solutions t…"
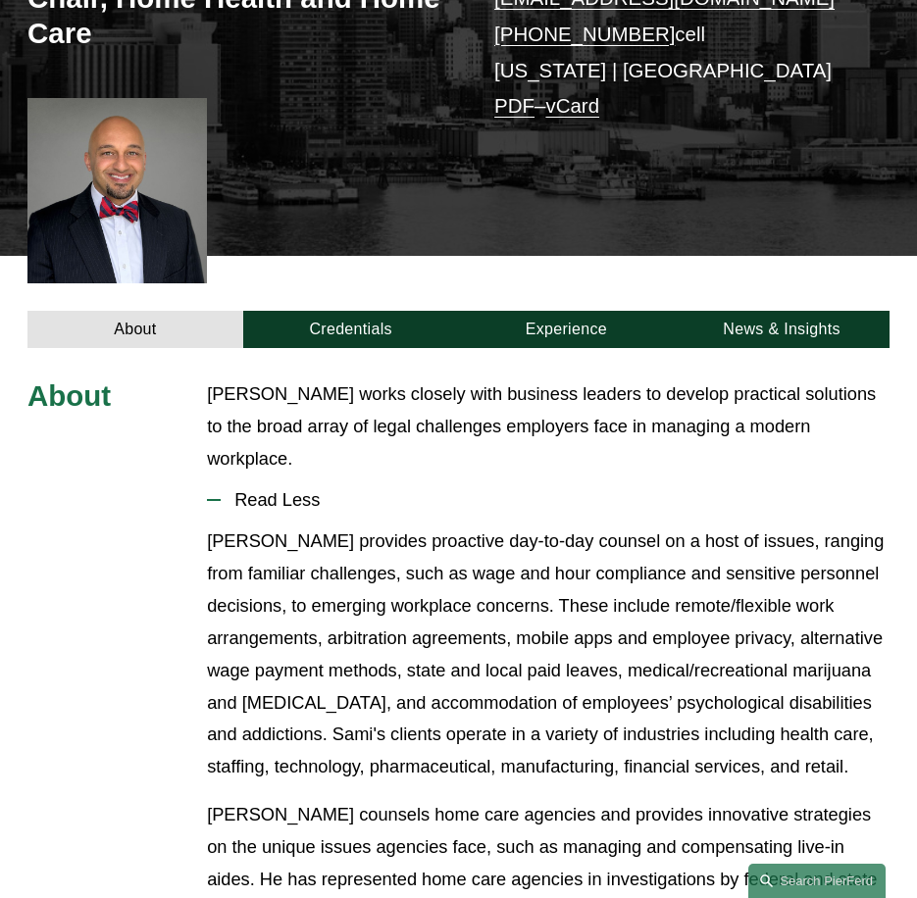
click at [410, 614] on p "Sami provides proactive day-to-day counsel on a host of issues, ranging from fa…" at bounding box center [548, 654] width 682 height 258
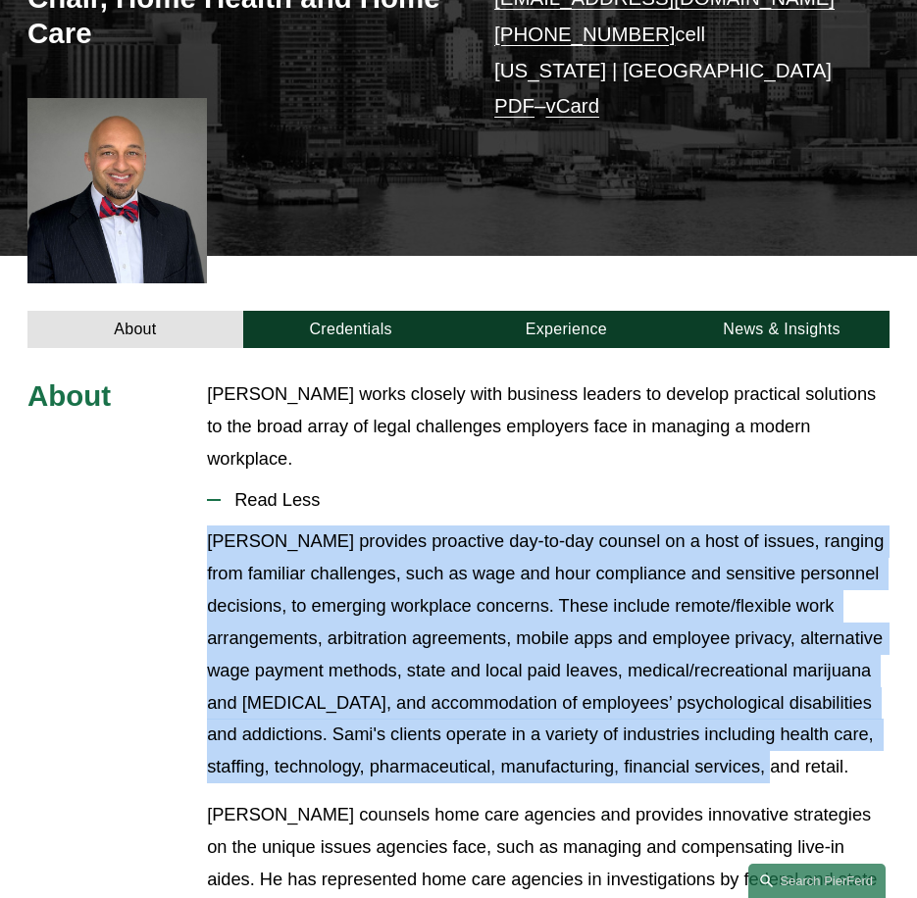
drag, startPoint x: 211, startPoint y: 516, endPoint x: 935, endPoint y: 753, distance: 762.4
click at [916, 753] on html "0 PierFerd Celebrates 250 Partner Milestone Skip to Content" at bounding box center [458, 777] width 917 height 2338
copy p "Sami provides proactive day-to-day counsel on a host of issues, ranging from fa…"
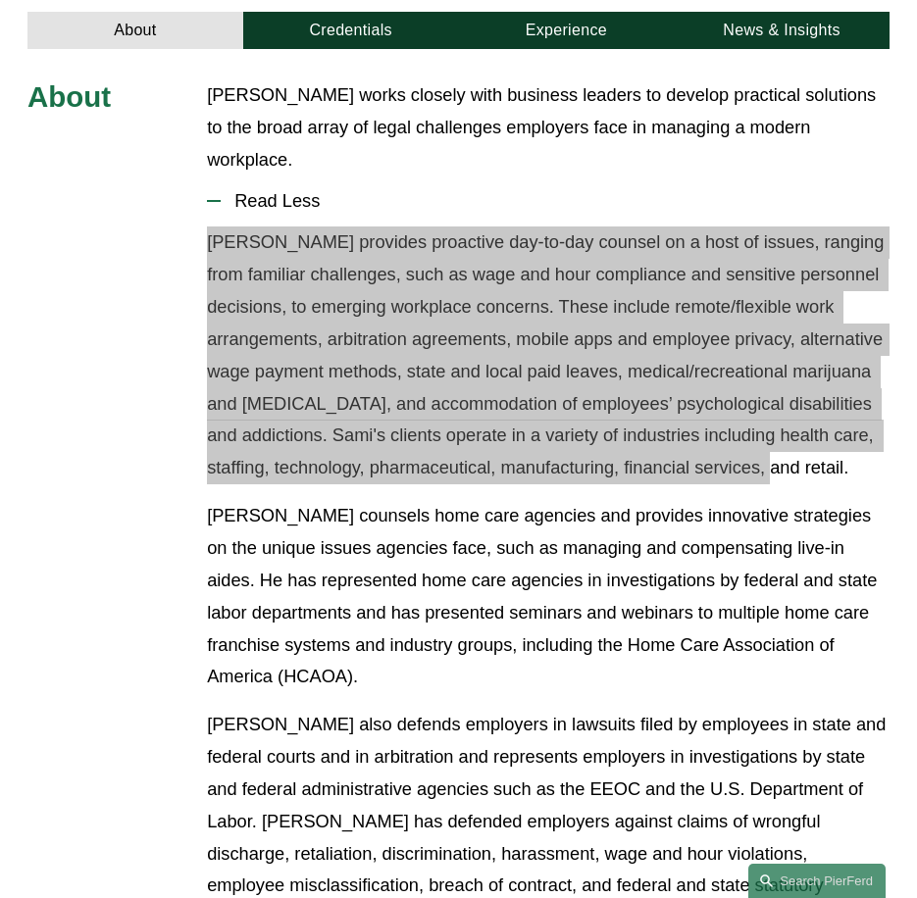
scroll to position [686, 0]
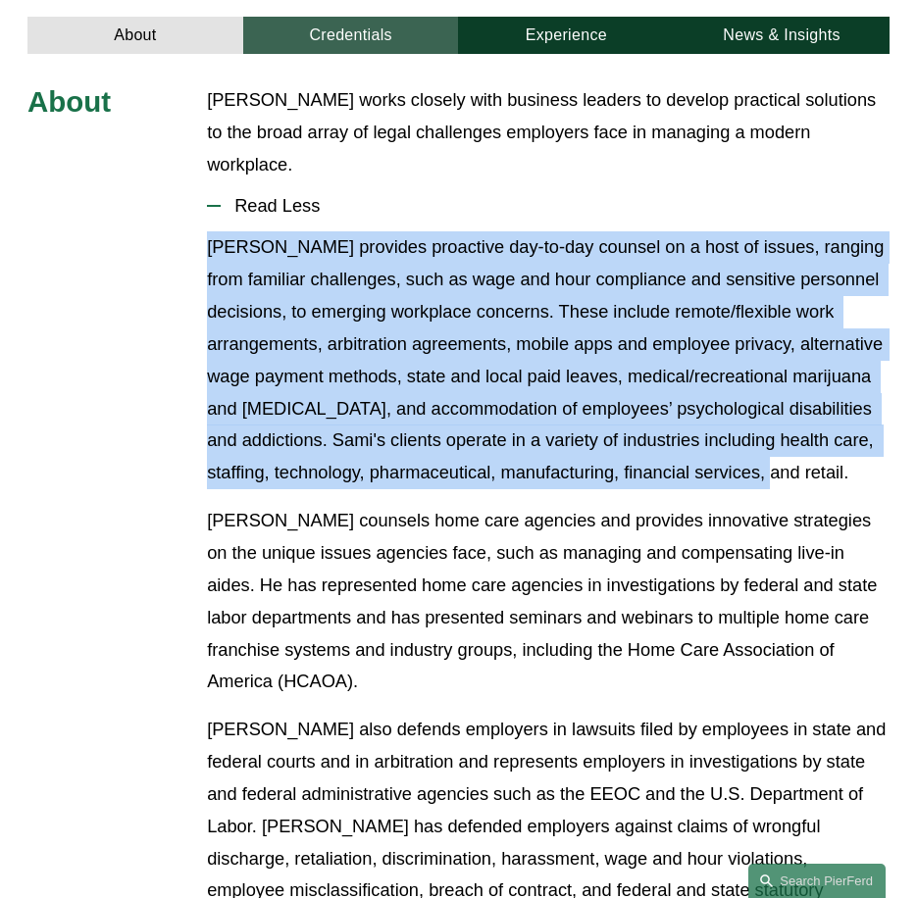
click at [352, 35] on link "Credentials" at bounding box center [351, 35] width 216 height 37
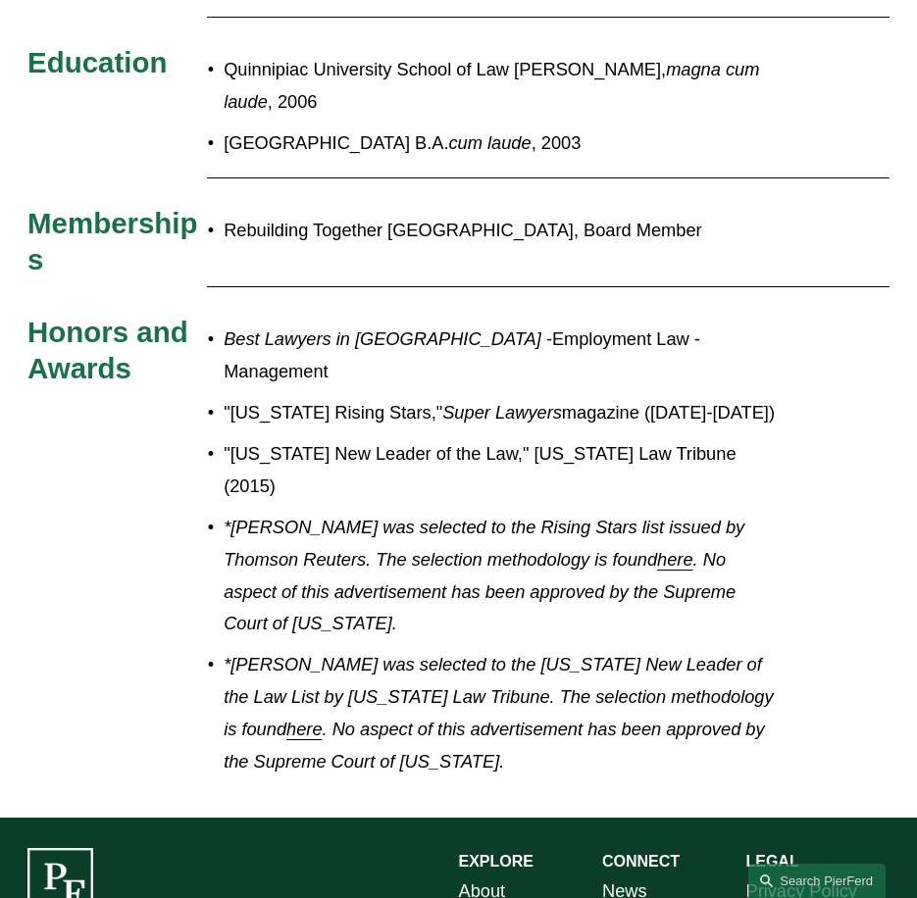
scroll to position [1176, 0]
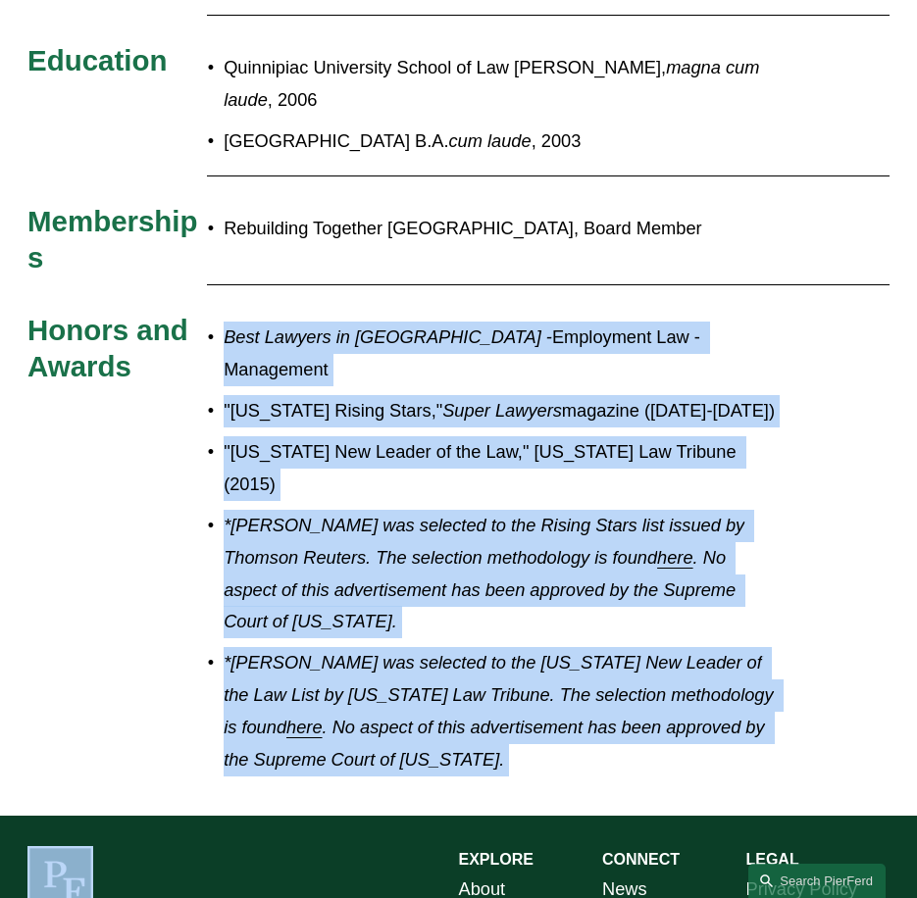
drag, startPoint x: 225, startPoint y: 317, endPoint x: 397, endPoint y: 770, distance: 484.4
click at [397, 770] on div "0 PierFerd Celebrates 250 Partner Milestone Skip to Content" at bounding box center [458, 1] width 917 height 2354
copy div "Best Lawyers in America - Employment Law - Management "Connecticut Rising Stars…"
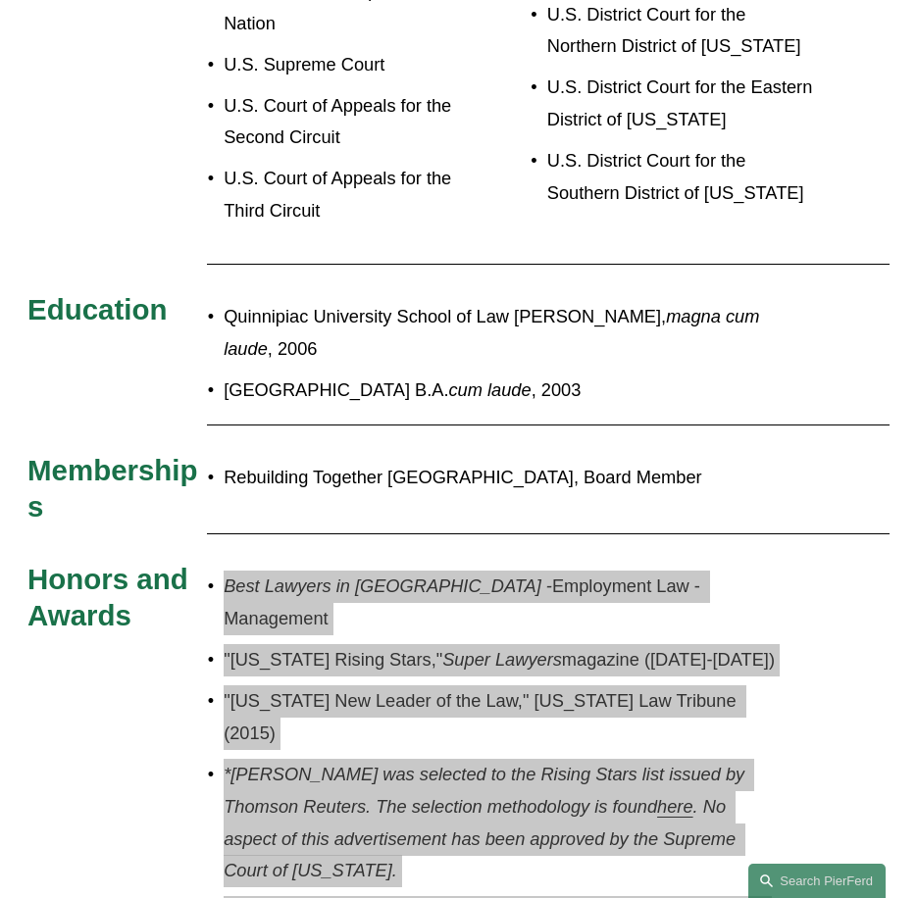
scroll to position [686, 0]
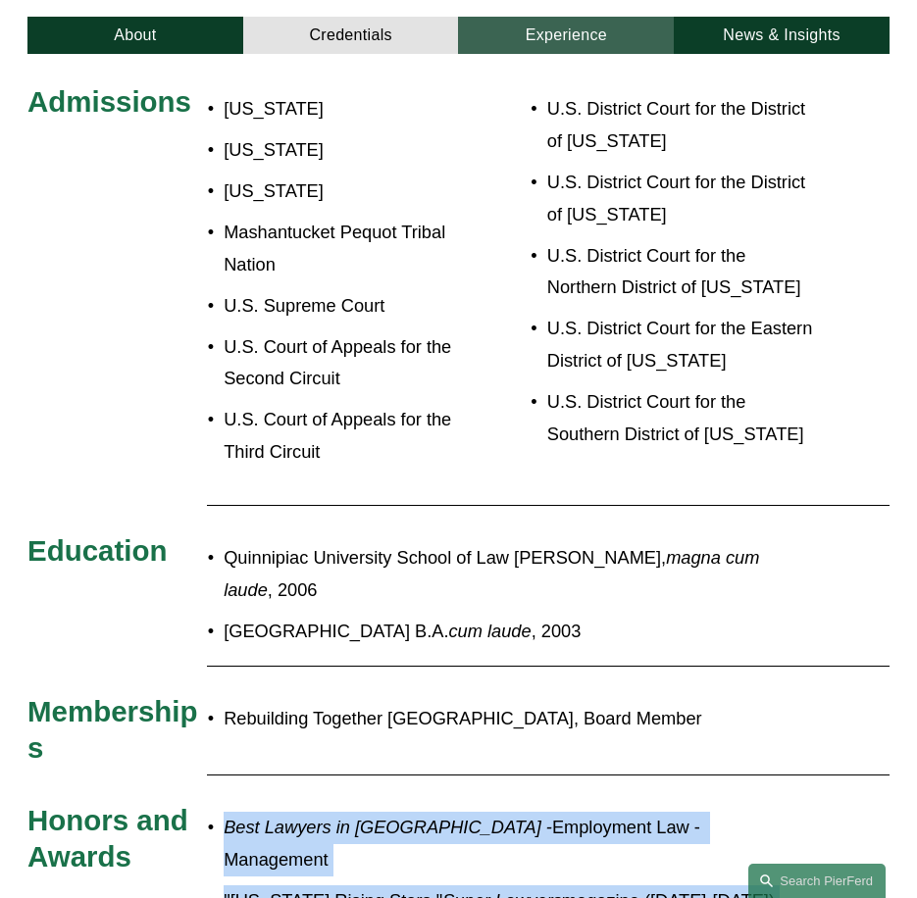
click at [574, 46] on link "Experience" at bounding box center [566, 35] width 216 height 37
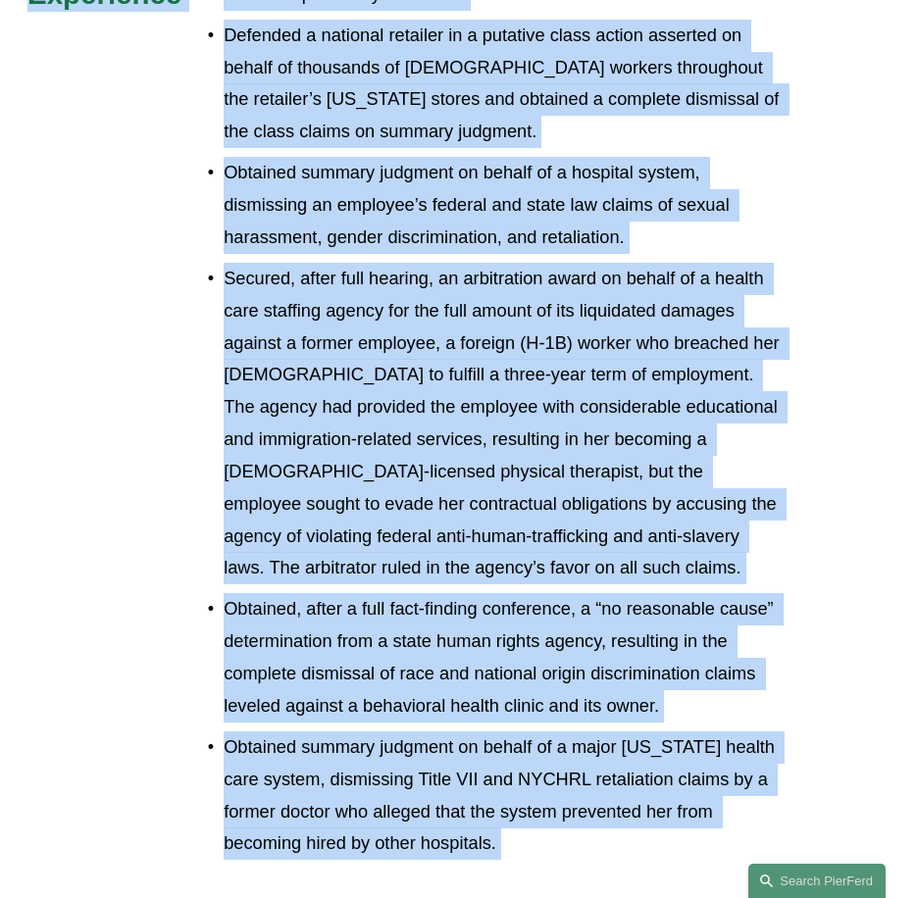
scroll to position [784, 0]
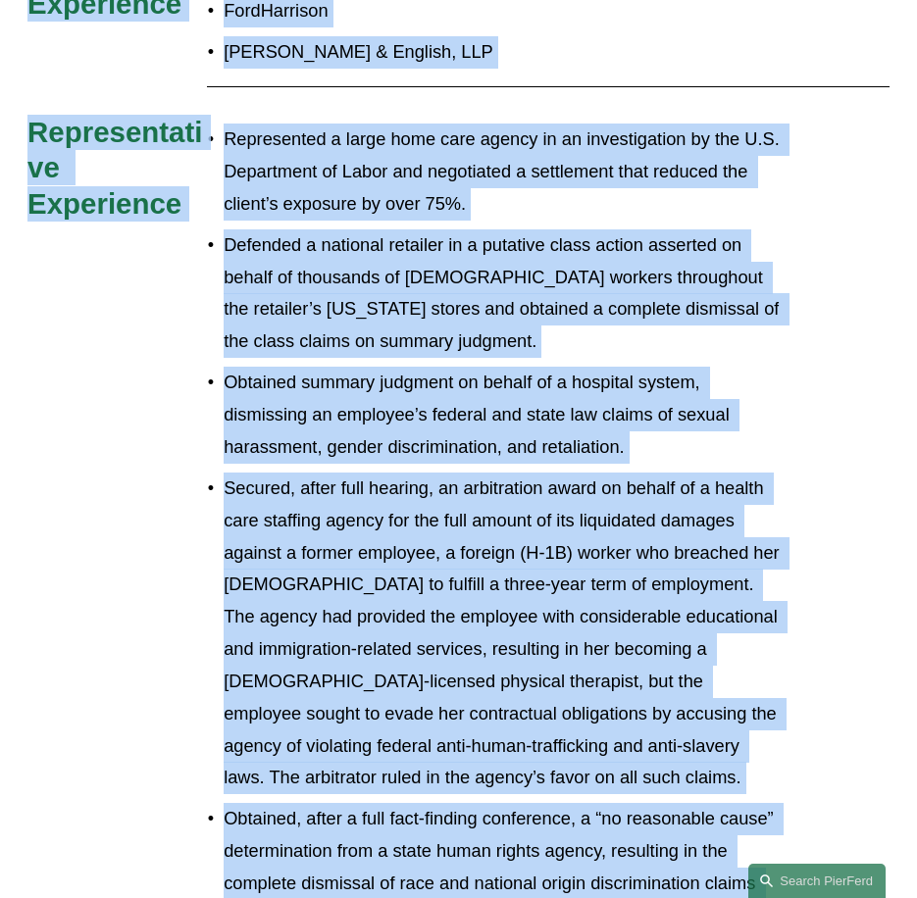
click at [441, 464] on p "Obtained summary judgment on behalf of a hospital system, dismissing an employe…" at bounding box center [503, 415] width 558 height 97
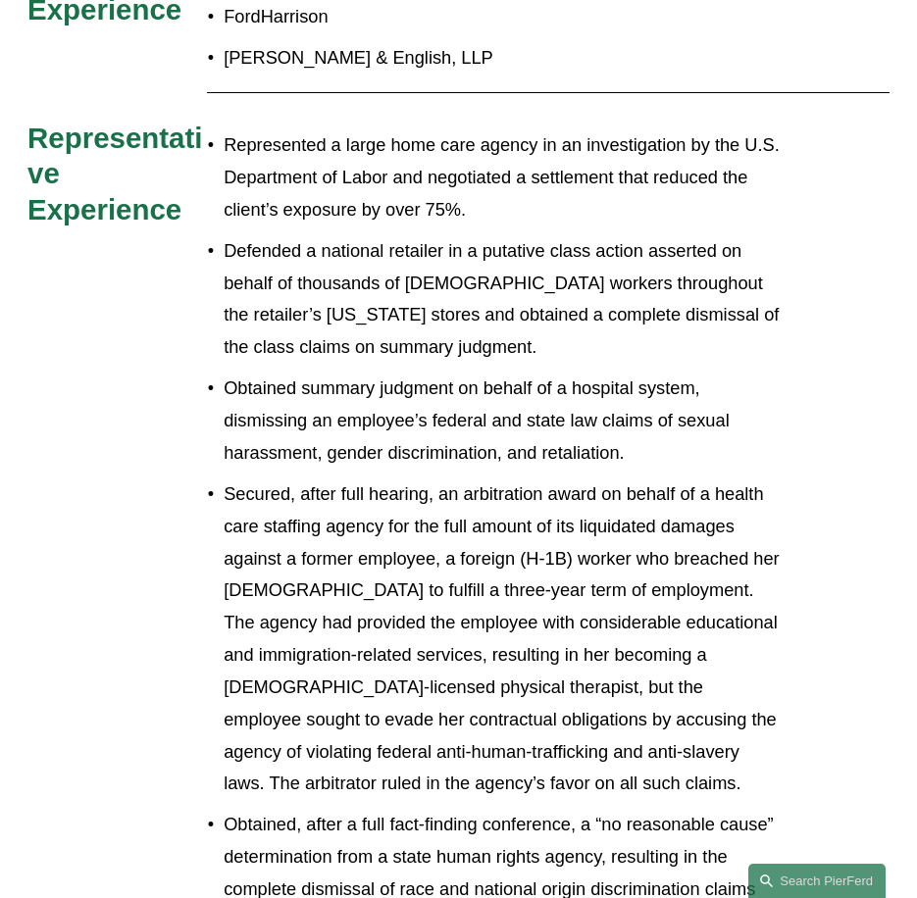
scroll to position [588, 0]
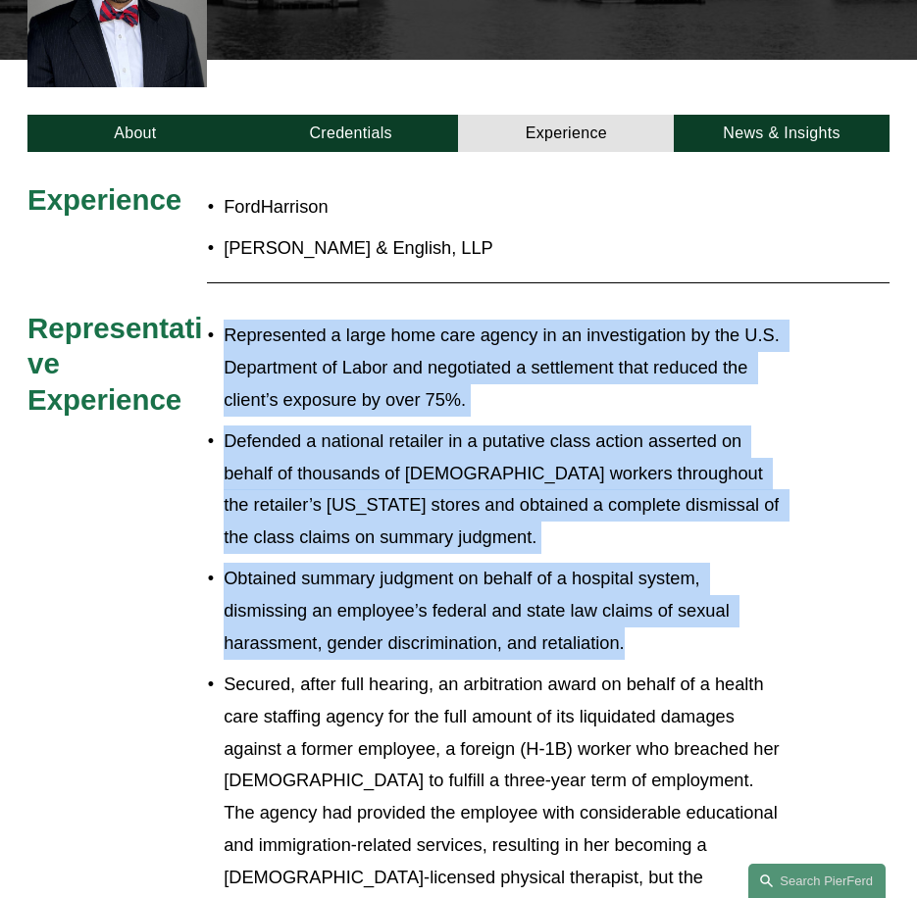
drag, startPoint x: 229, startPoint y: 343, endPoint x: 663, endPoint y: 656, distance: 534.4
click at [663, 656] on ul "Represented a large home care agency in an investigation by the U.S. Department…" at bounding box center [494, 793] width 575 height 946
copy ul "Represented a large home care agency in an investigation by the U.S. Department…"
click at [282, 446] on p "Defended a national retailer in a putative class action asserted on behalf of t…" at bounding box center [503, 489] width 558 height 128
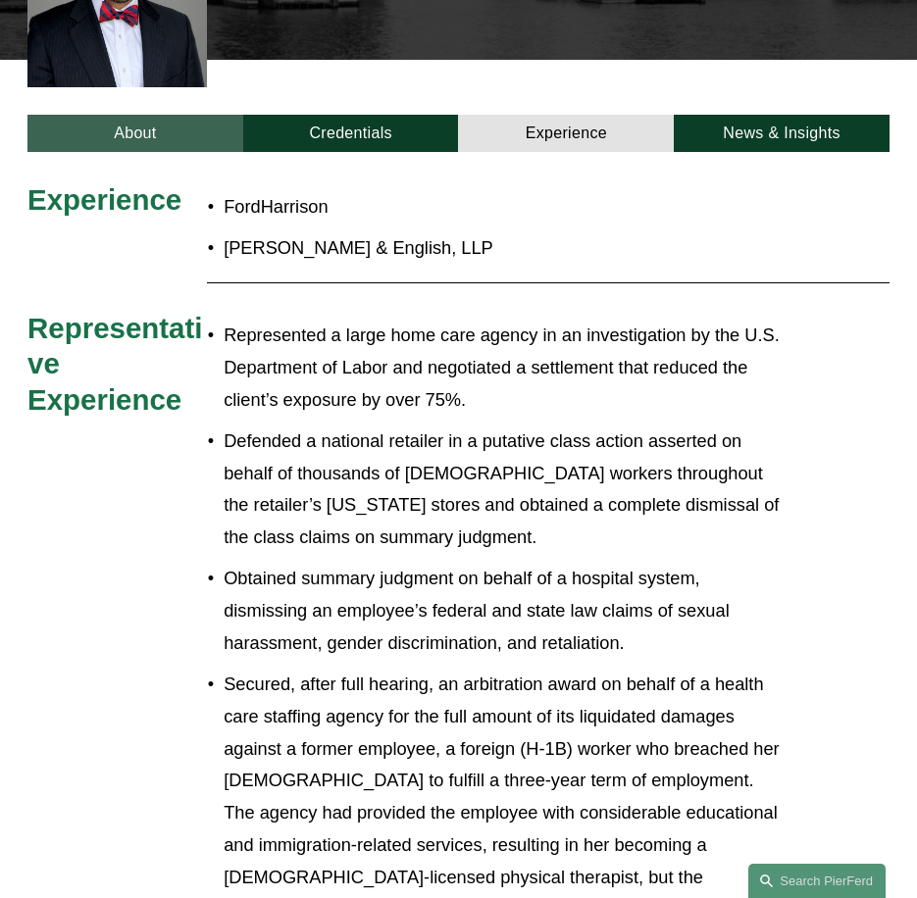
click at [120, 152] on link "About" at bounding box center [135, 133] width 216 height 37
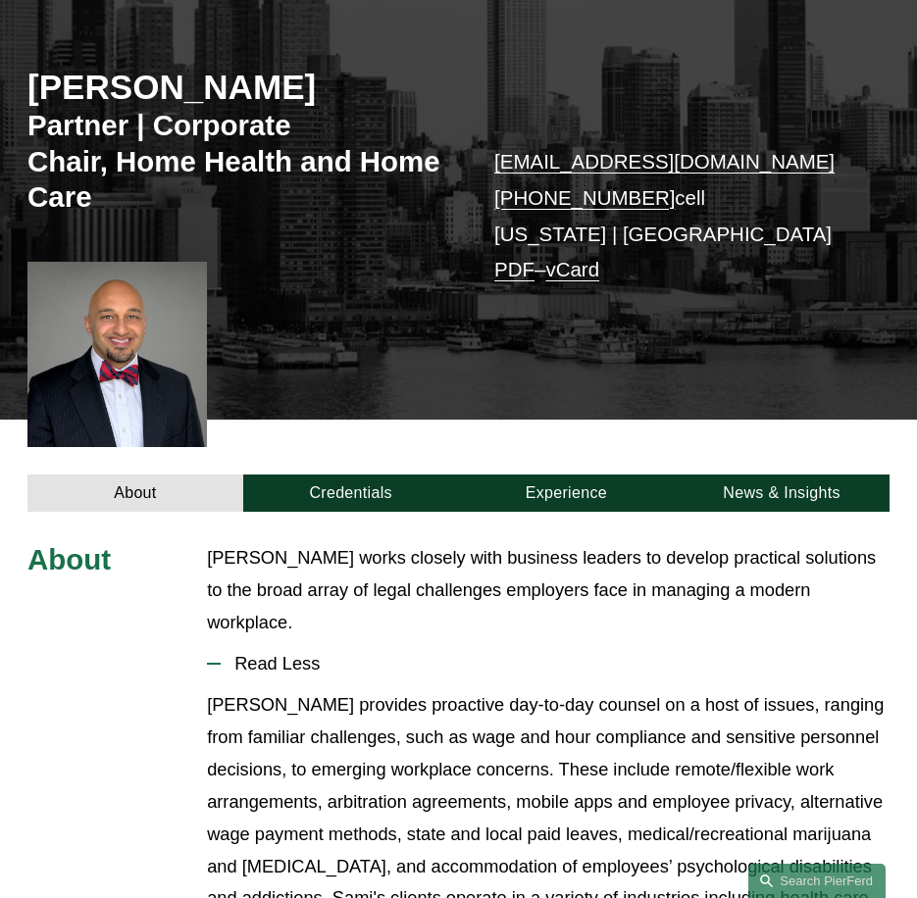
scroll to position [0, 0]
